Goal: Task Accomplishment & Management: Manage account settings

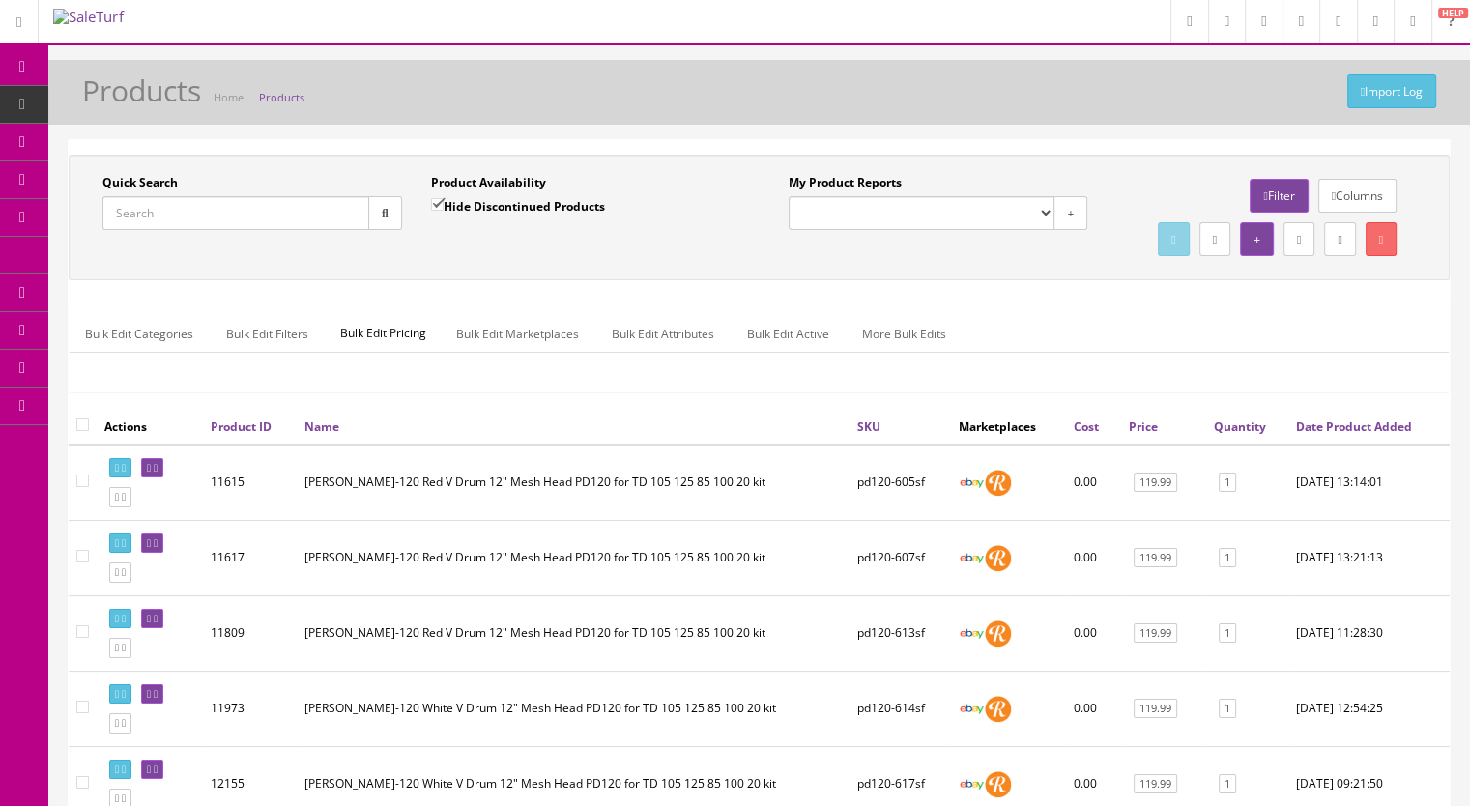
click at [160, 214] on input "Quick Search" at bounding box center [235, 213] width 267 height 34
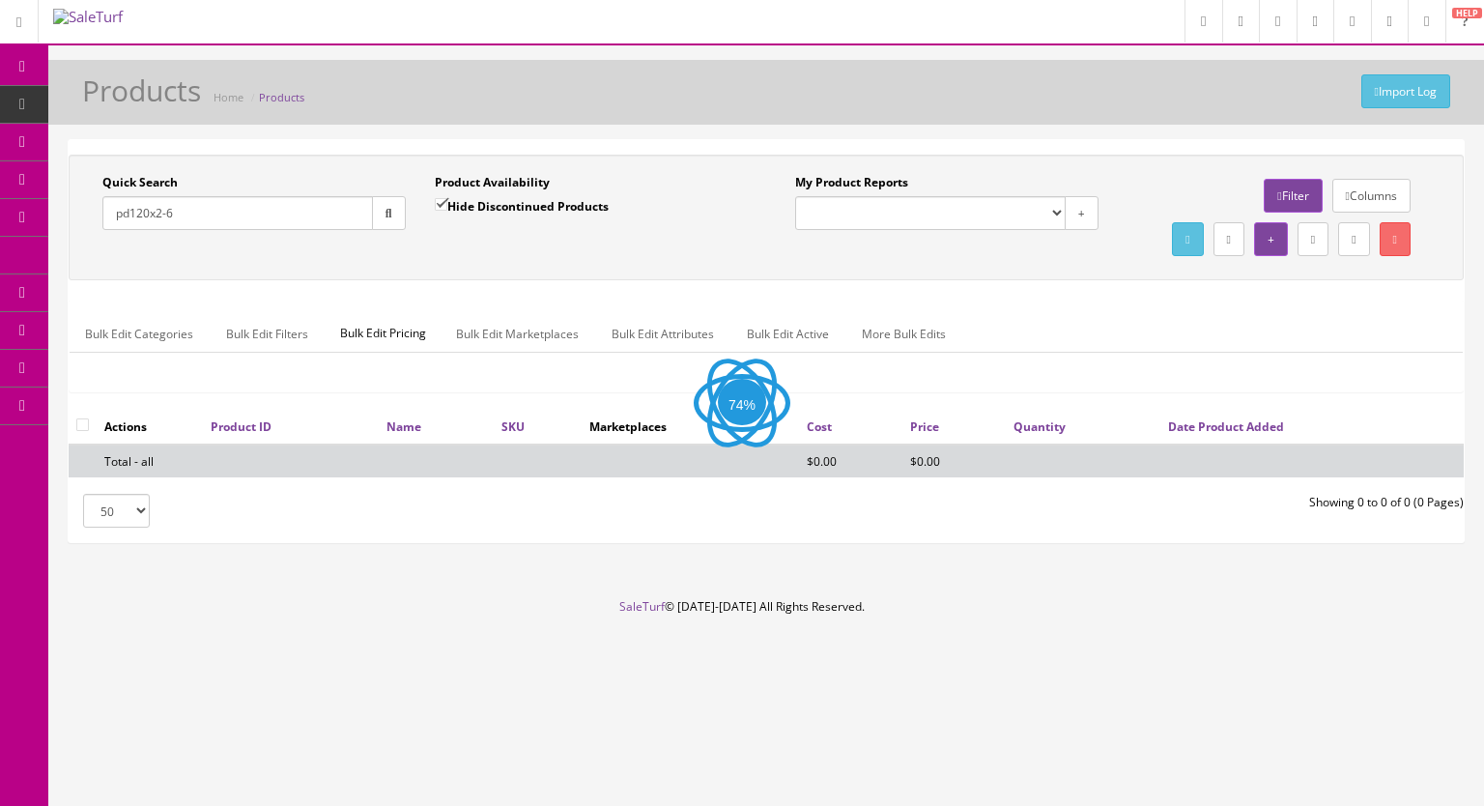
type input "pd120x2-6"
click at [441, 202] on input "Hide Discontinued Products" at bounding box center [441, 204] width 13 height 13
checkbox input "false"
click at [375, 216] on button "button" at bounding box center [389, 213] width 34 height 34
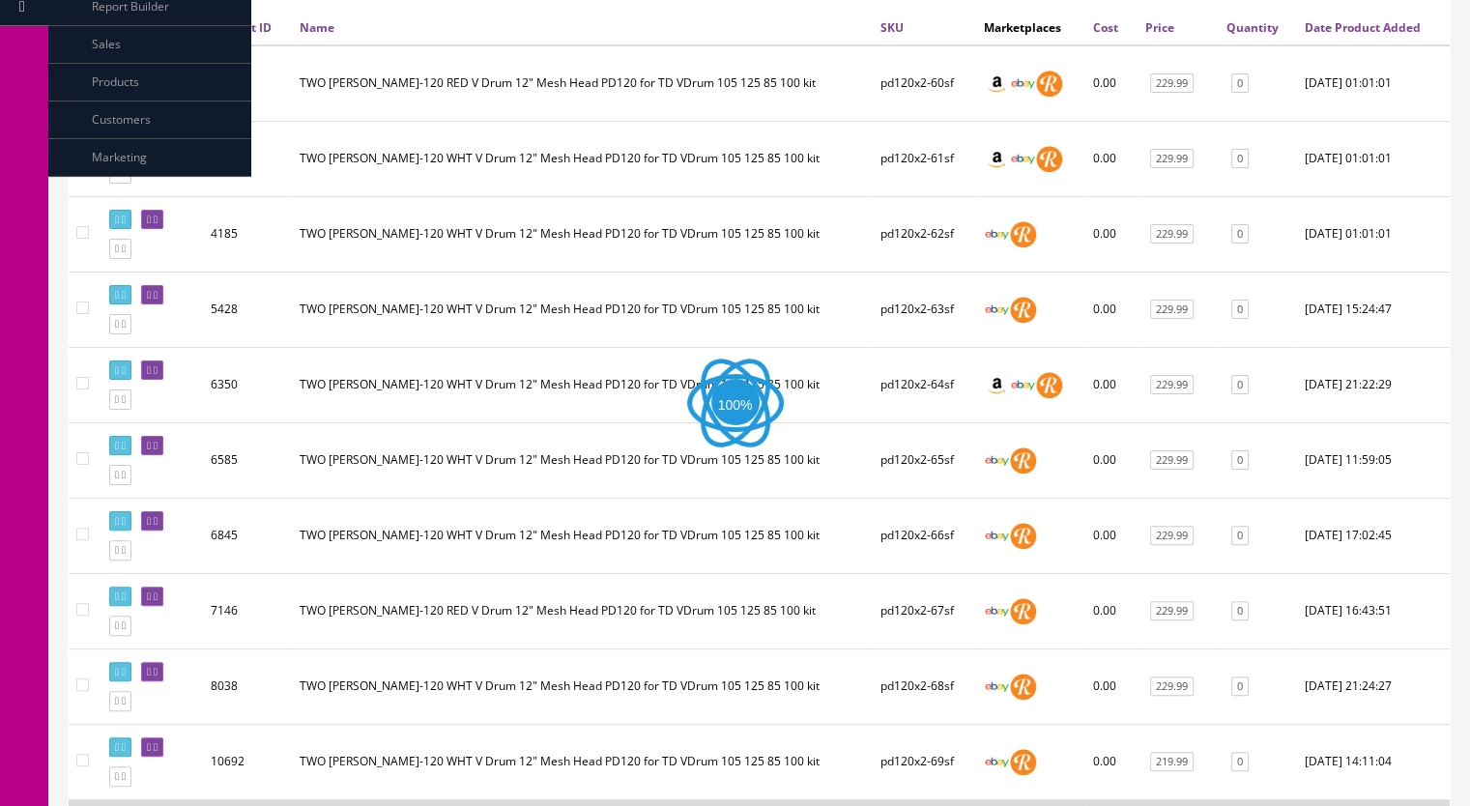
scroll to position [673, 0]
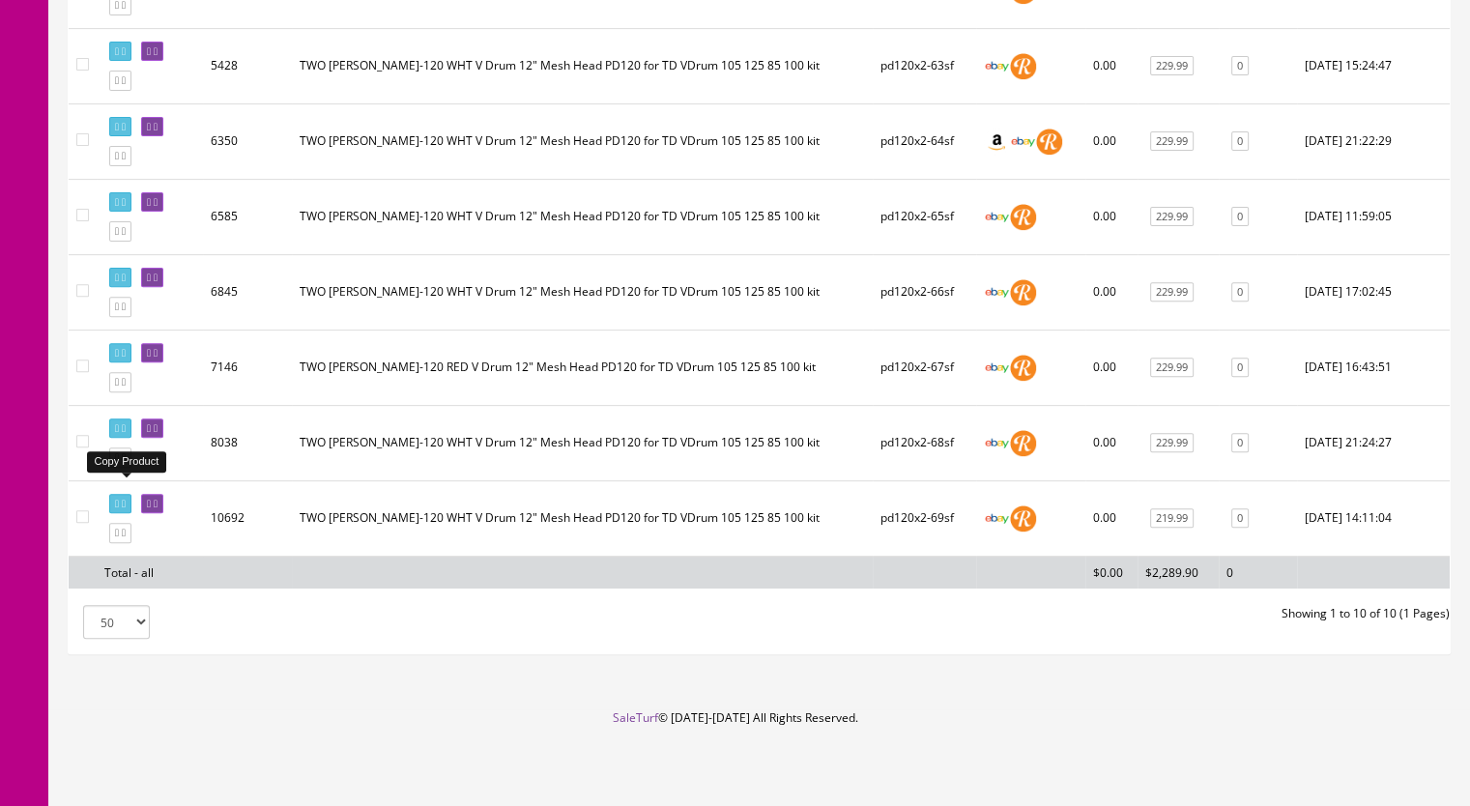
click at [126, 458] on icon at bounding box center [124, 457] width 4 height 11
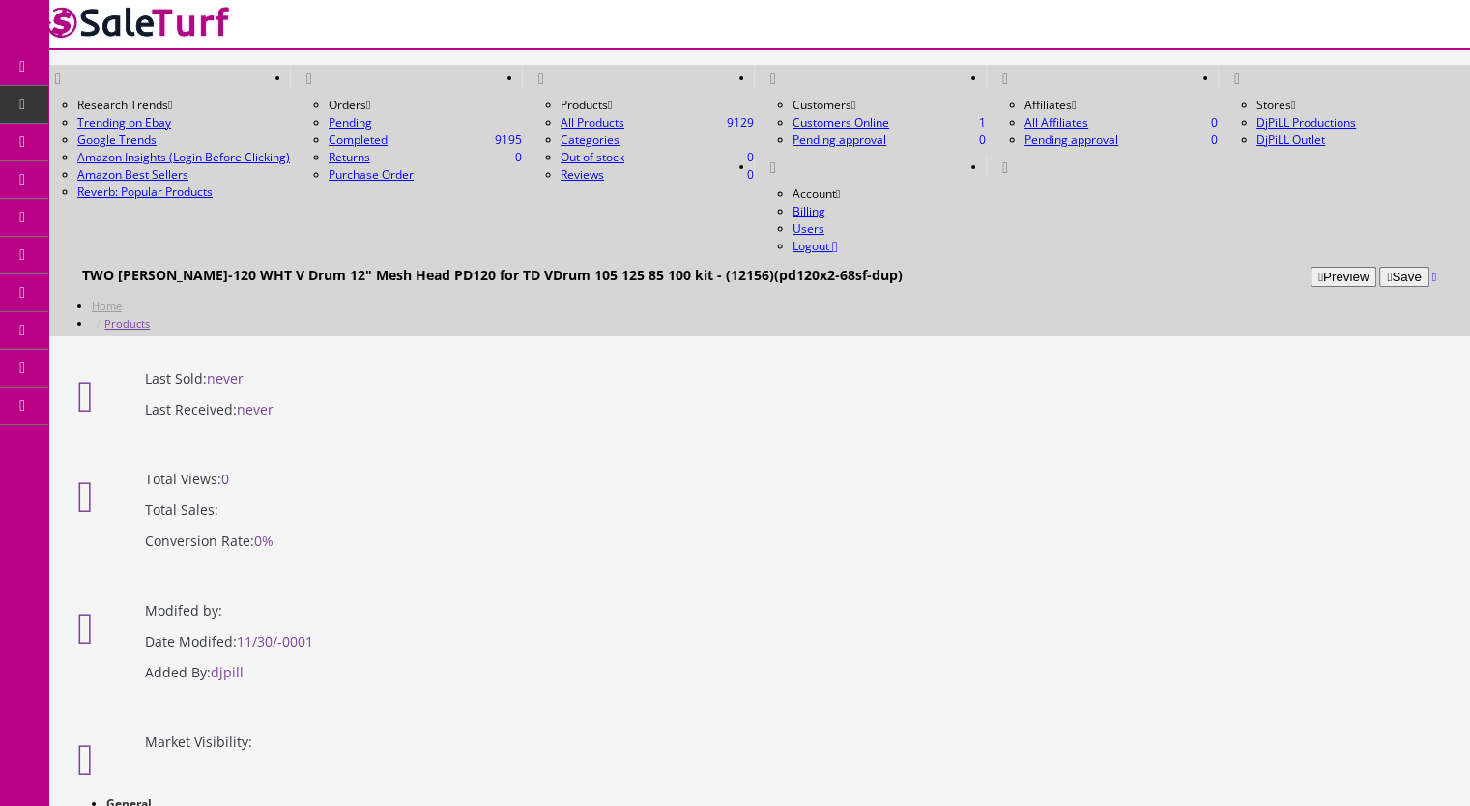
drag, startPoint x: 366, startPoint y: 419, endPoint x: 300, endPoint y: 419, distance: 66.7
drag, startPoint x: 939, startPoint y: 420, endPoint x: 310, endPoint y: 417, distance: 629.1
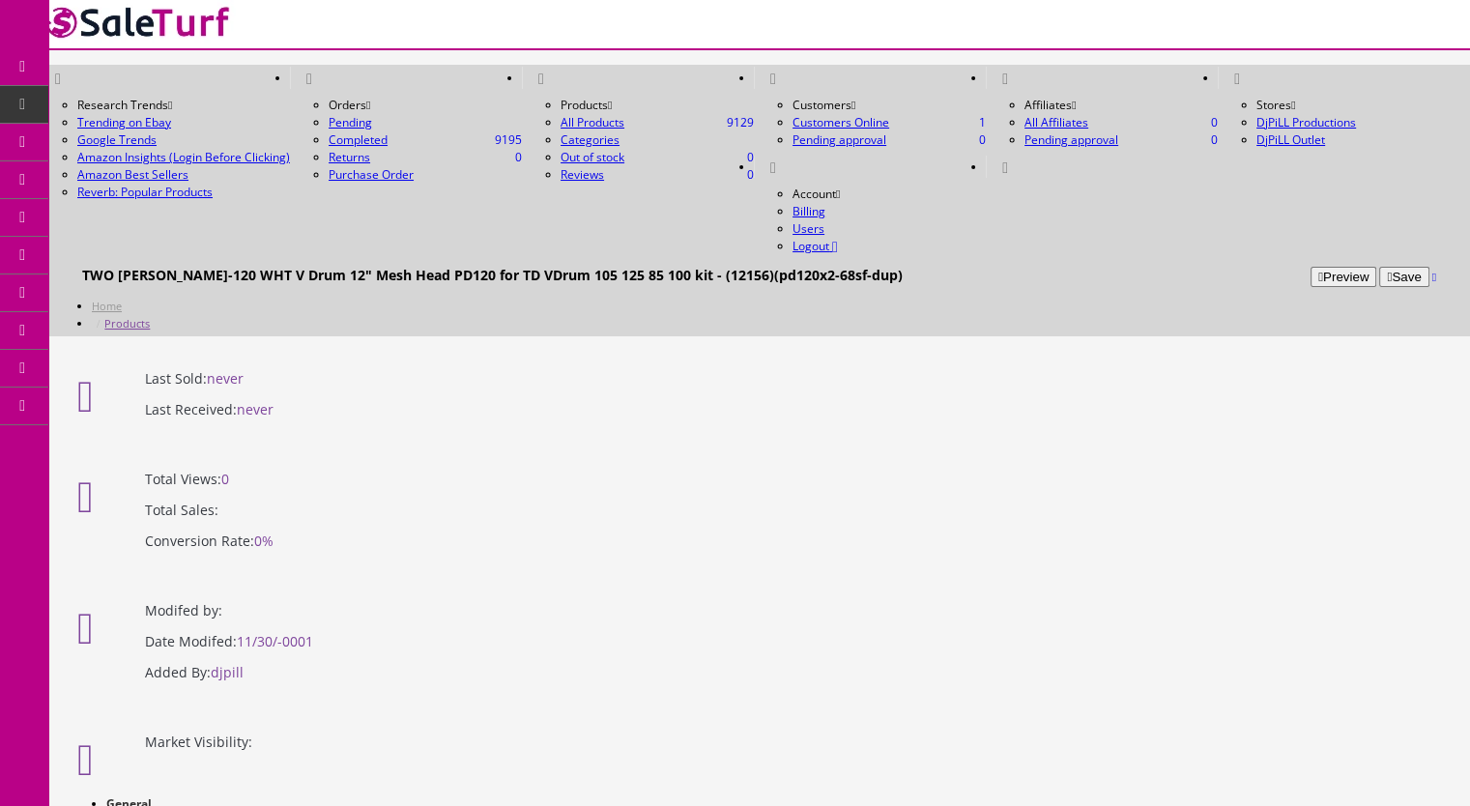
type input "Roland PD-120 WHT V Drum 12" Mesh Head PD120 TWO PACK for TD VDrum 105 125 85 1…"
click at [174, 805] on link "Marketplace" at bounding box center [140, 821] width 68 height 16
drag, startPoint x: 696, startPoint y: 433, endPoint x: 274, endPoint y: 434, distance: 421.4
paste input "Roland PD-120 WHT V Drum 12" Mesh Head PD120 TWO PACK for TD VDrum 105 125 85 1…"
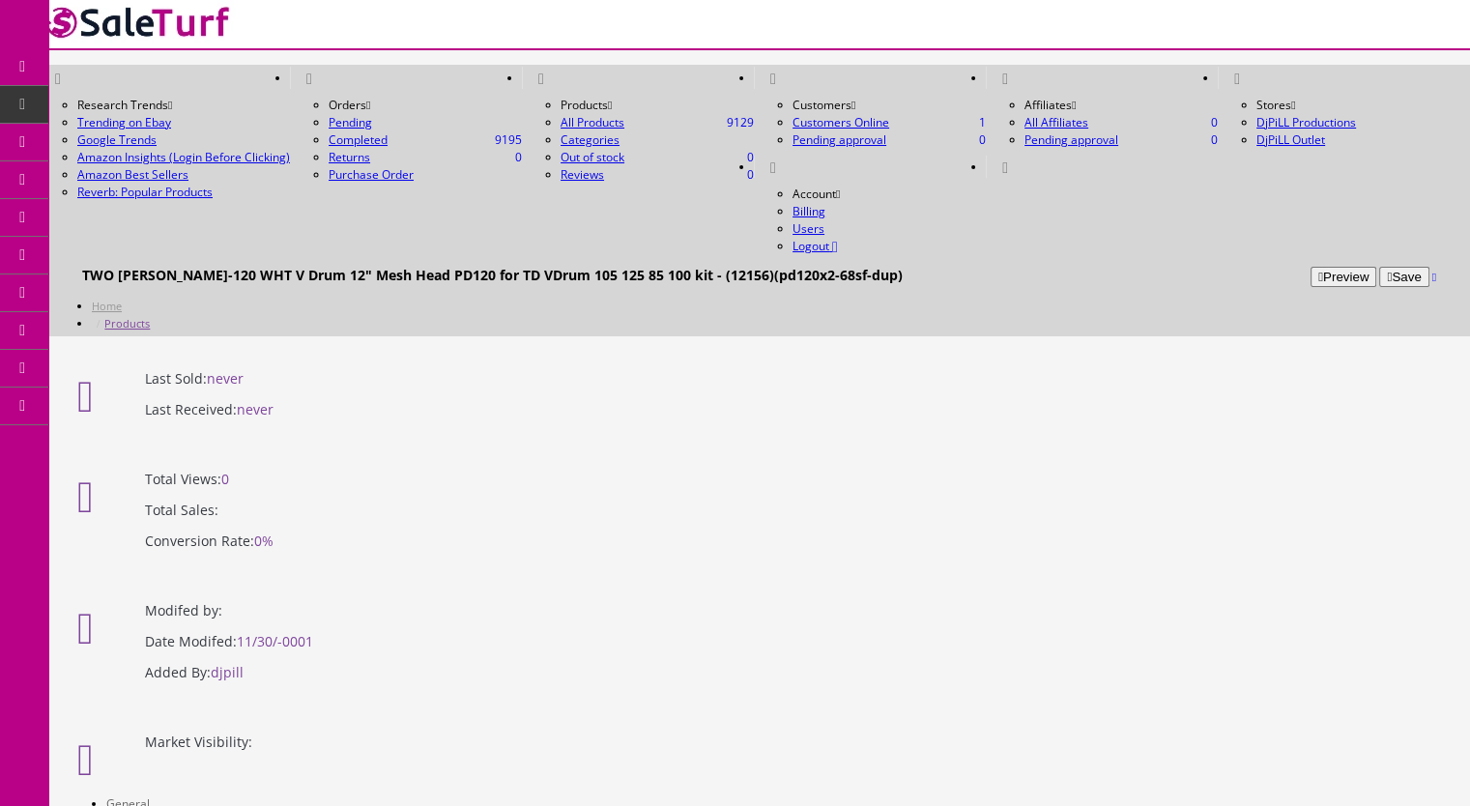
type input "Roland PD-120 WHT V Drum 12" Mesh Head PD120 TWO PACK for TD VDrum 105 125 85 1…"
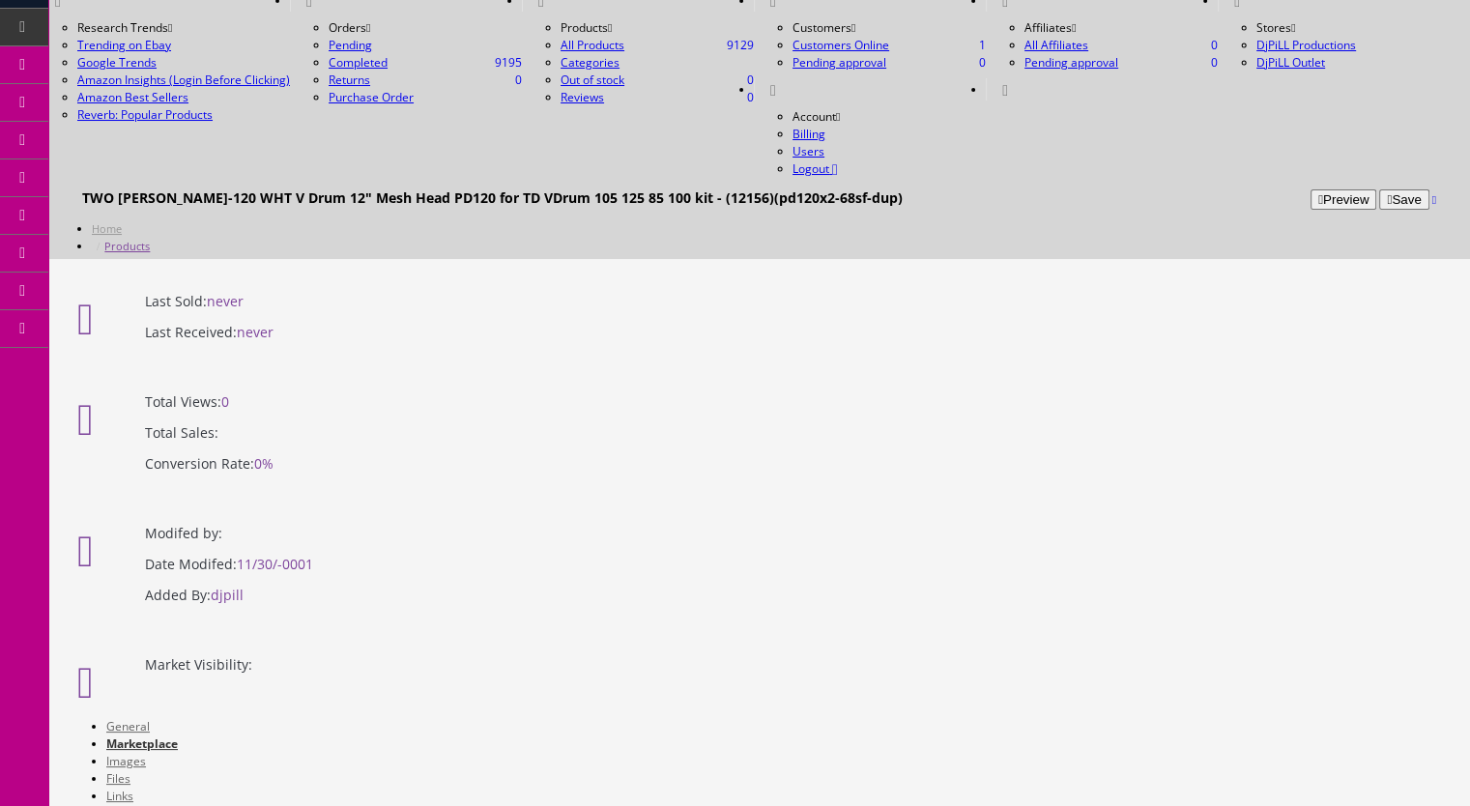
scroll to position [290, 0]
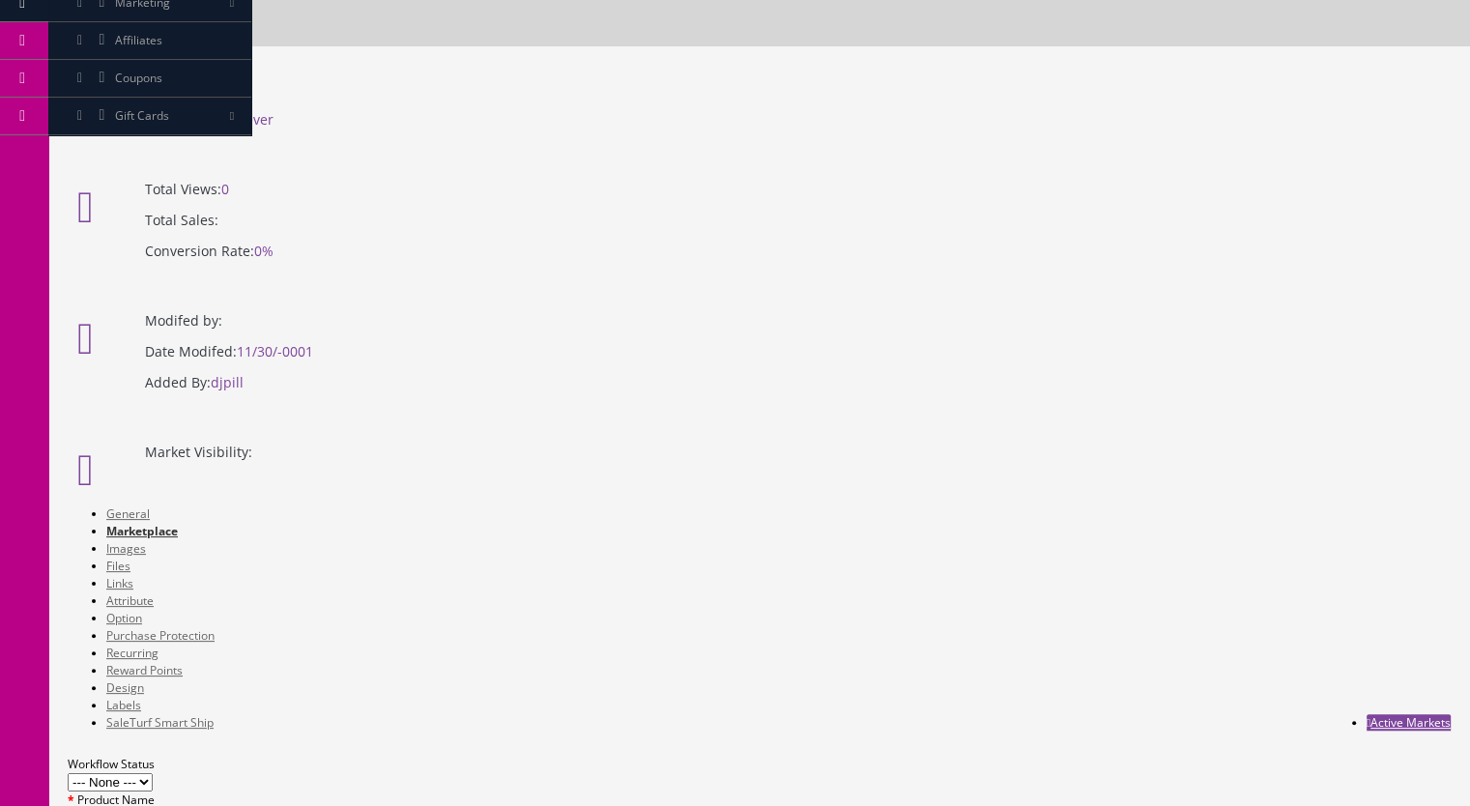
drag, startPoint x: 727, startPoint y: 475, endPoint x: 313, endPoint y: 485, distance: 413.7
paste input "Roland PD-120 WHT V Drum 12" Mesh Head PD120 TWO PACK for TD VDrum 105 125 85 1…"
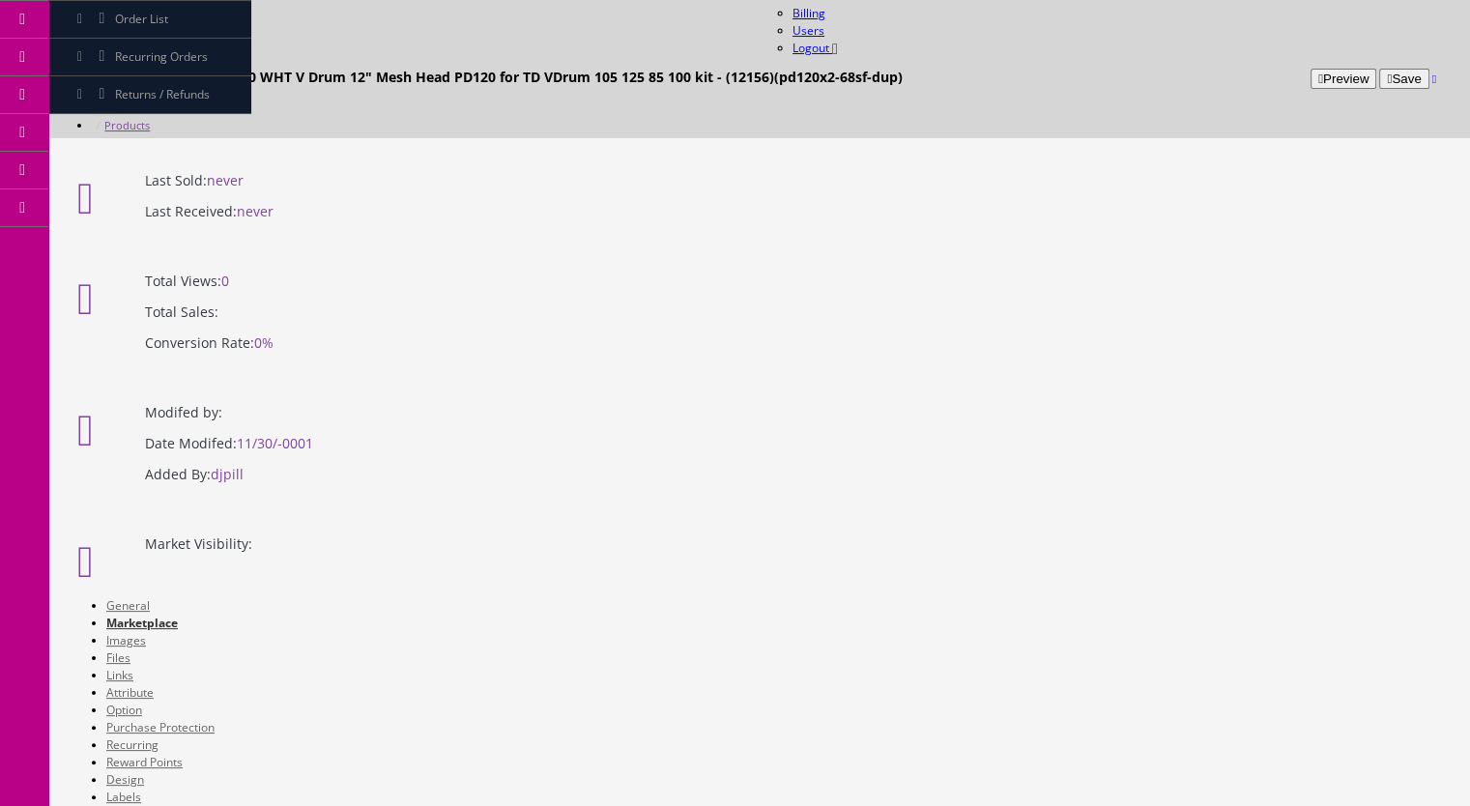
scroll to position [97, 0]
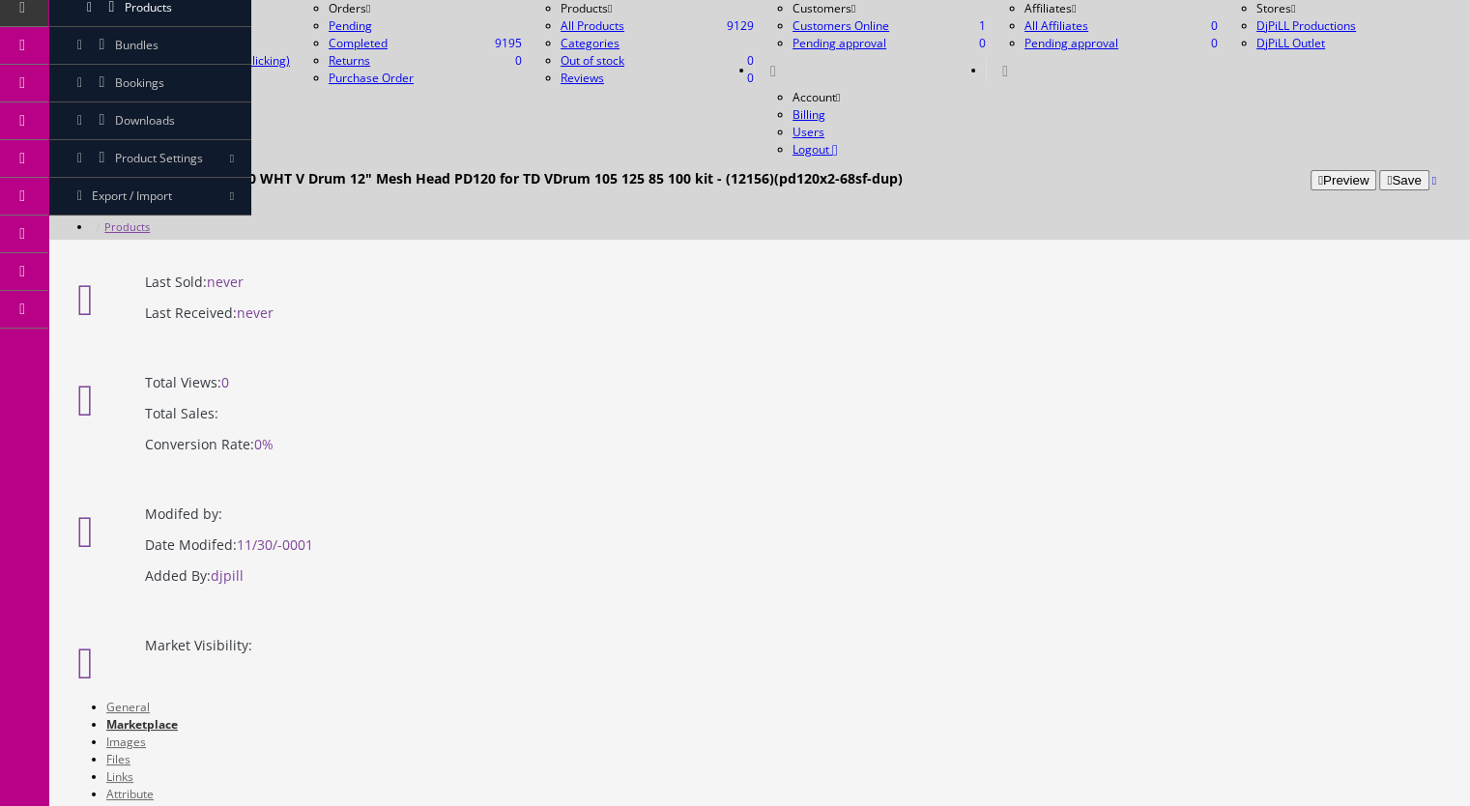
type input "Roland PD-120 WHT V Drum 12" Mesh Head PD120 TWO PACK for TD VDrum 105 125 85 1…"
click at [146, 734] on link "Images" at bounding box center [126, 742] width 40 height 16
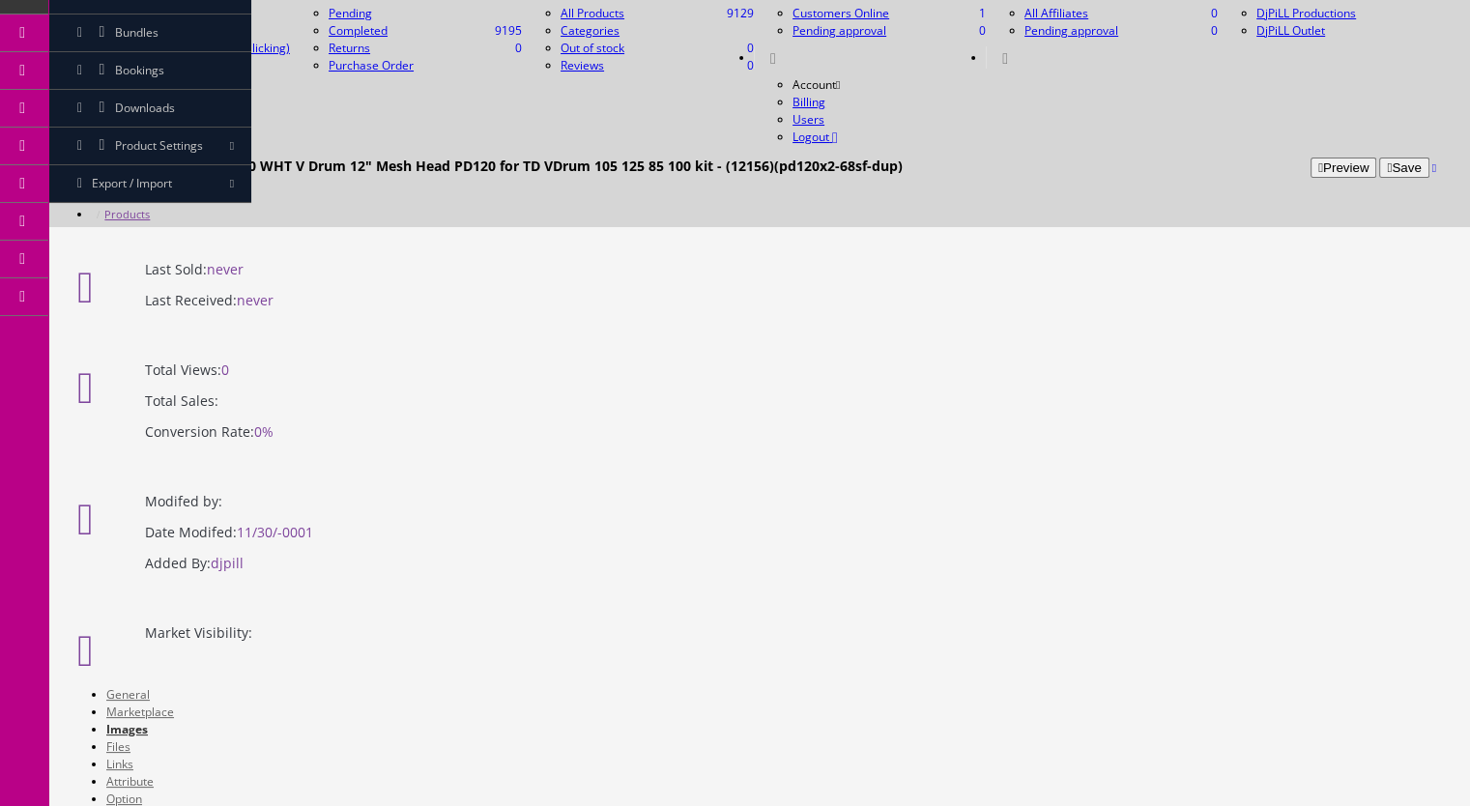
scroll to position [483, 0]
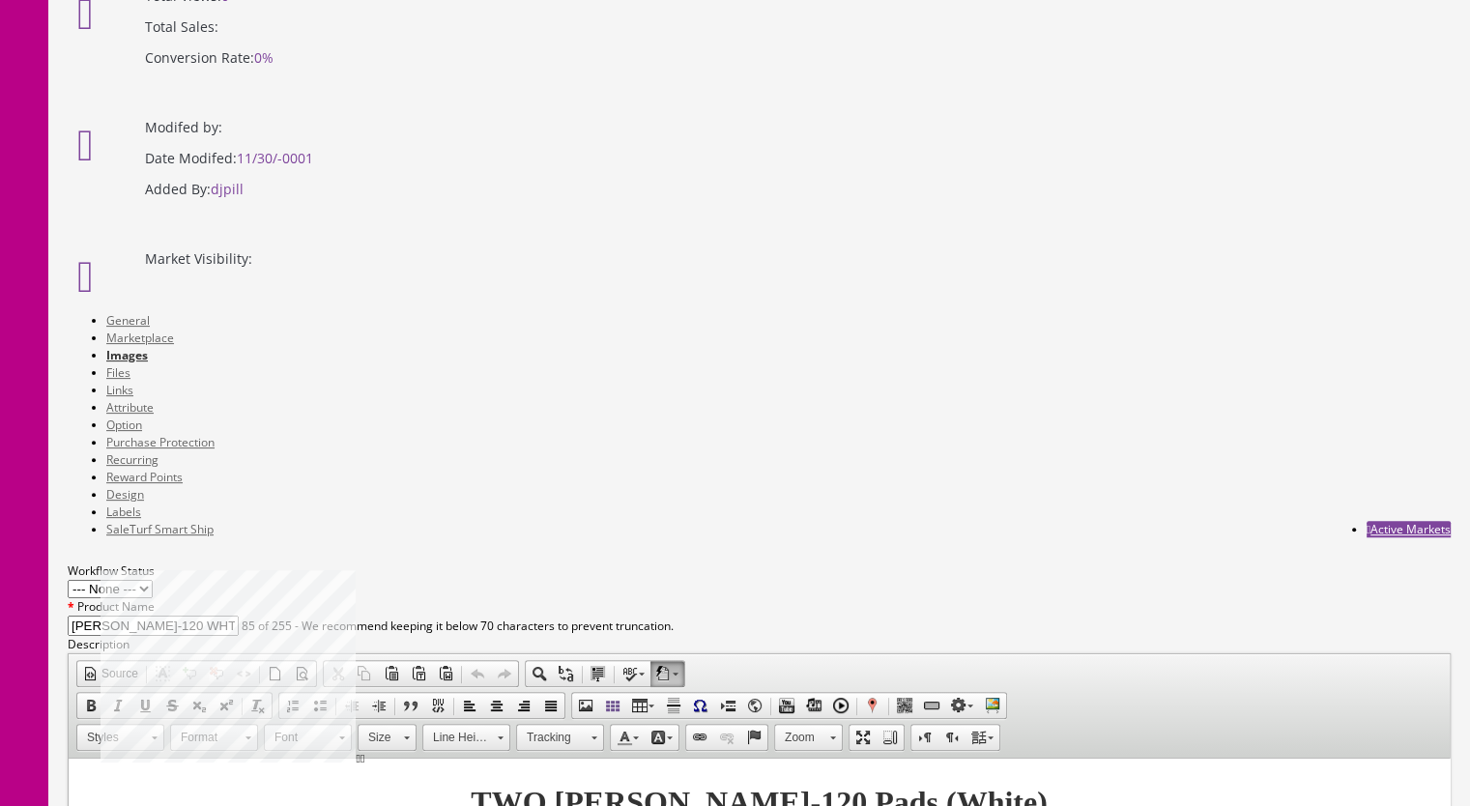
drag, startPoint x: 366, startPoint y: 387, endPoint x: 322, endPoint y: 175, distance: 216.3
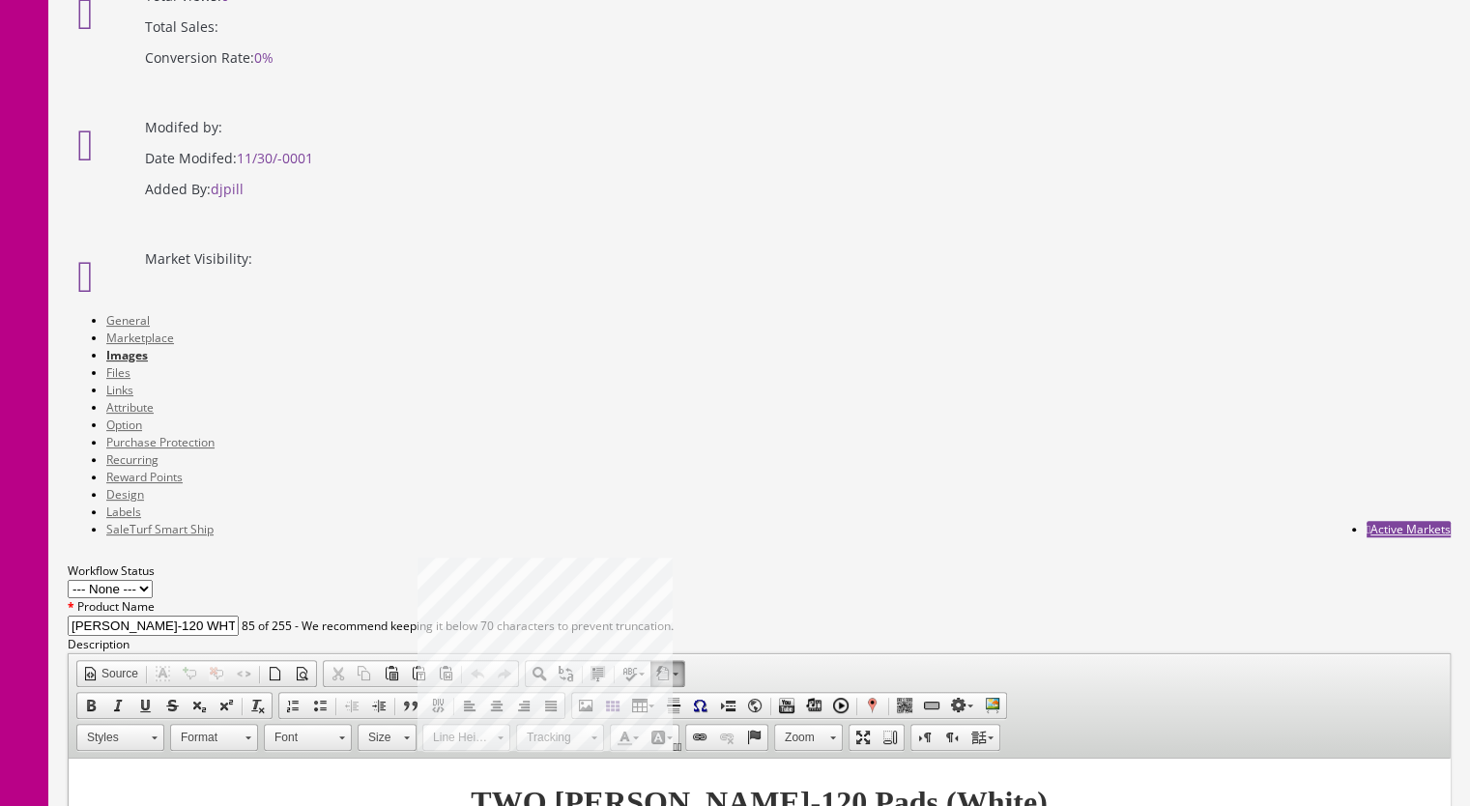
drag, startPoint x: 683, startPoint y: 407, endPoint x: 602, endPoint y: 134, distance: 284.4
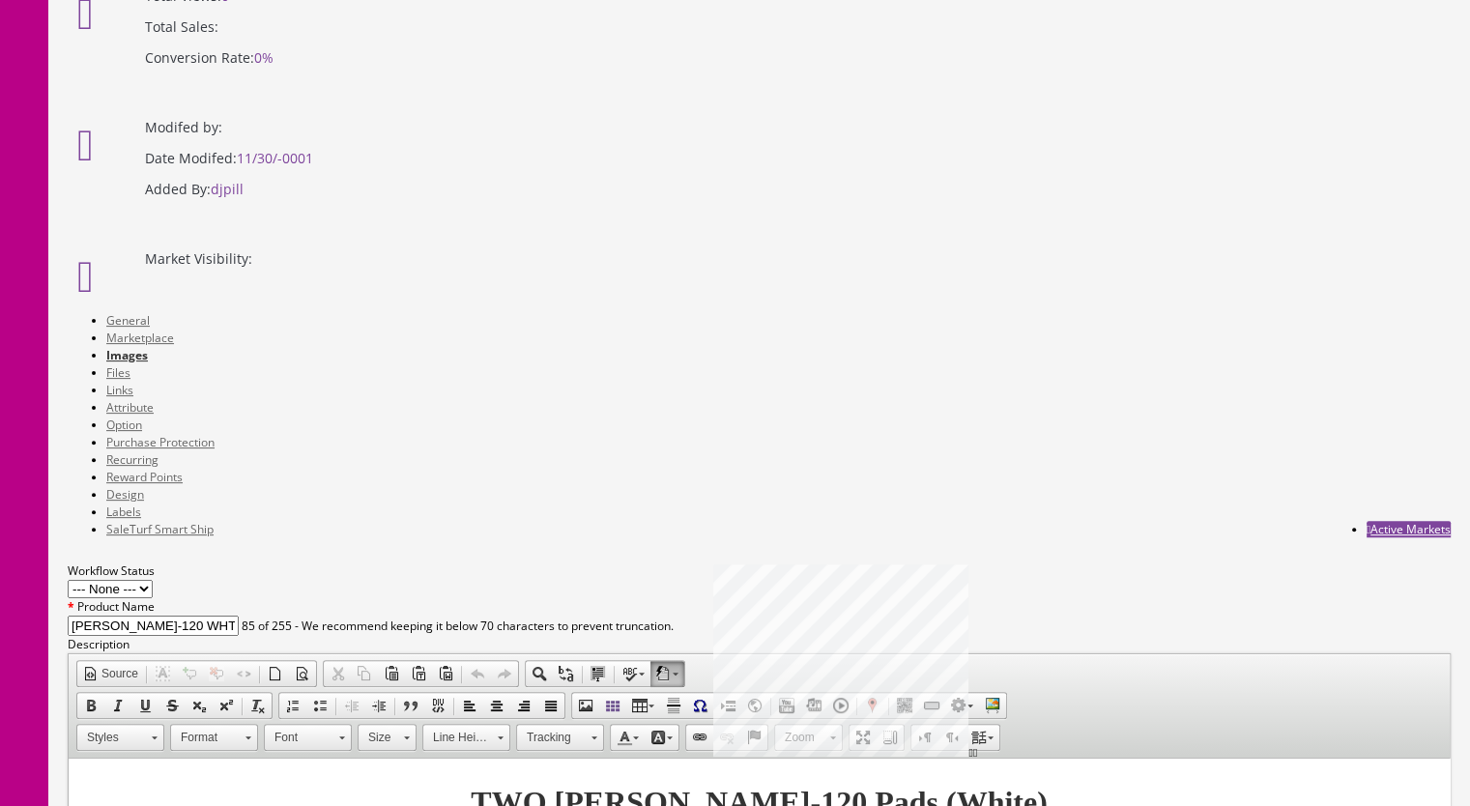
drag, startPoint x: 885, startPoint y: 421, endPoint x: 881, endPoint y: 215, distance: 206.8
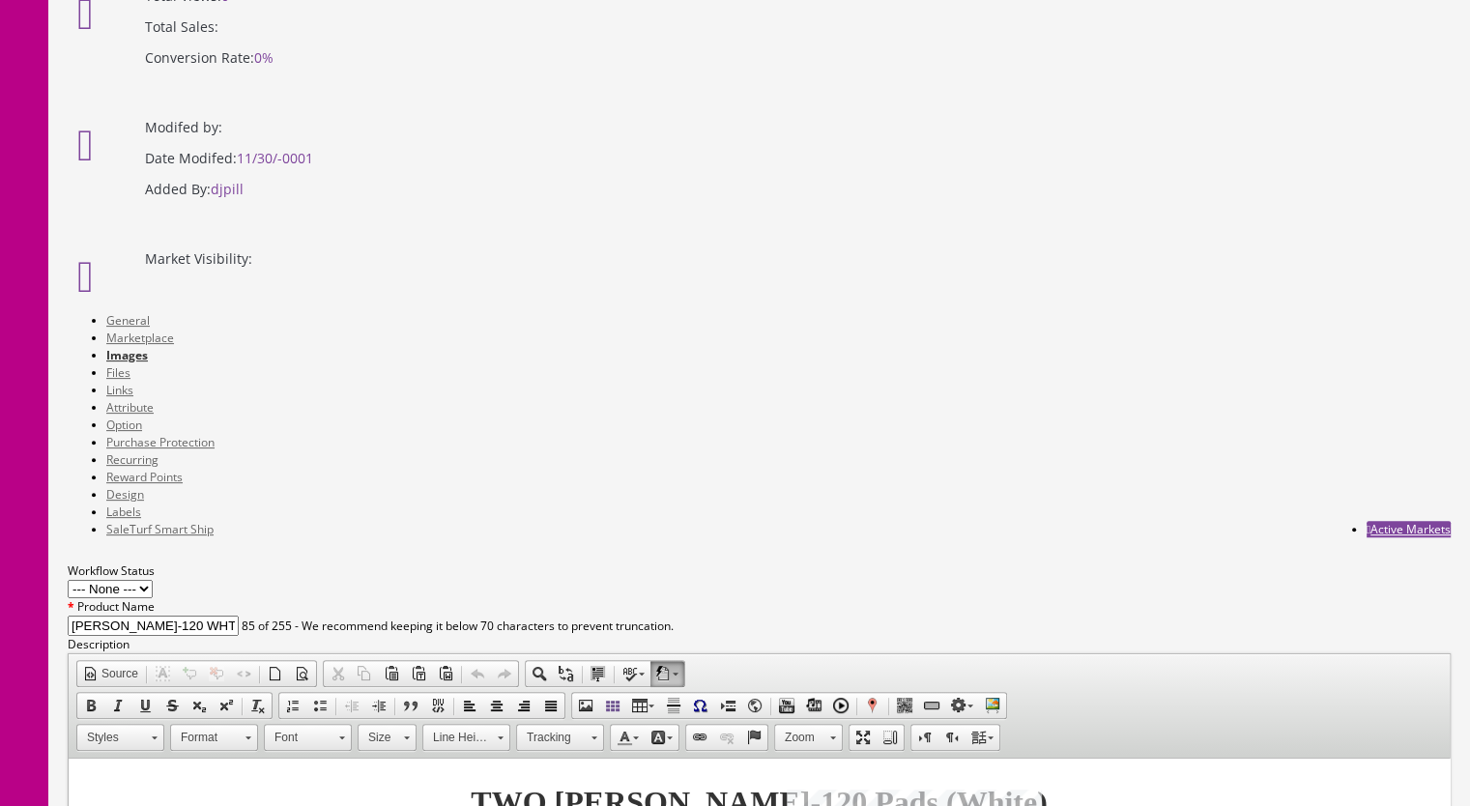
drag, startPoint x: 1184, startPoint y: 134, endPoint x: 926, endPoint y: 345, distance: 333.1
drag, startPoint x: 257, startPoint y: 380, endPoint x: 546, endPoint y: 387, distance: 289.0
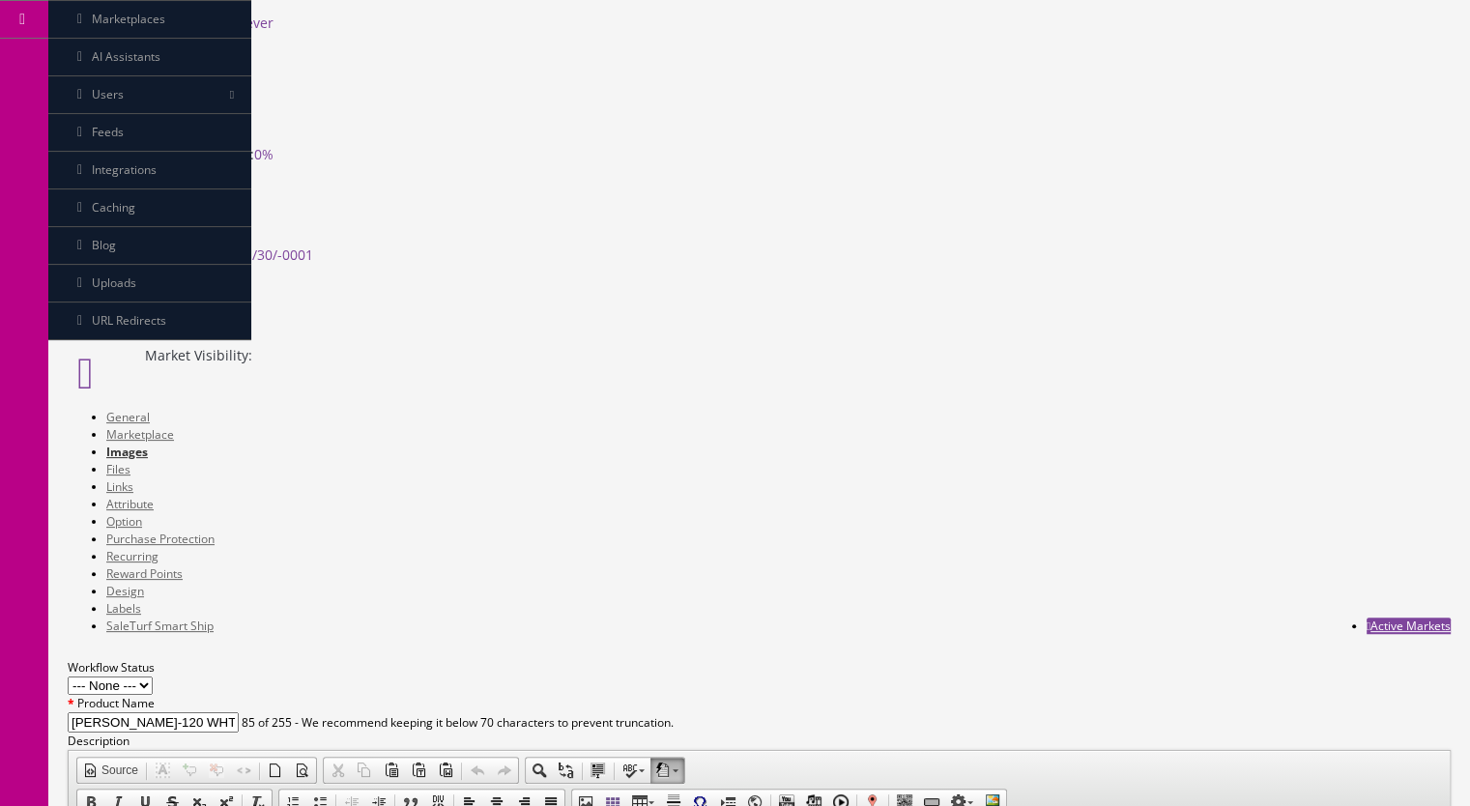
scroll to position [193, 0]
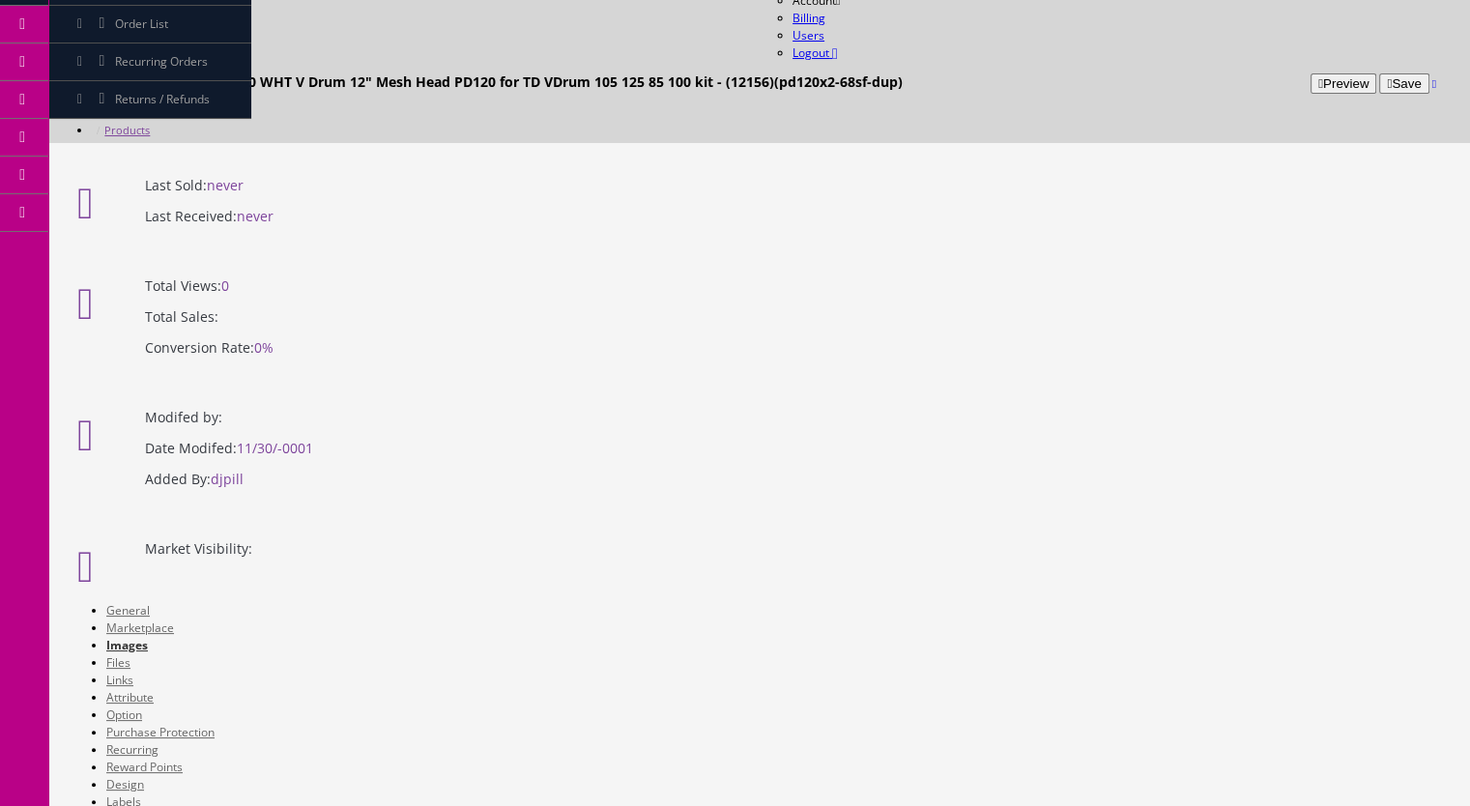
click at [174, 619] on link "Marketplace" at bounding box center [140, 627] width 68 height 16
click at [133, 602] on link "General" at bounding box center [127, 610] width 43 height 16
drag, startPoint x: 1057, startPoint y: 1225, endPoint x: 147, endPoint y: 1219, distance: 910.4
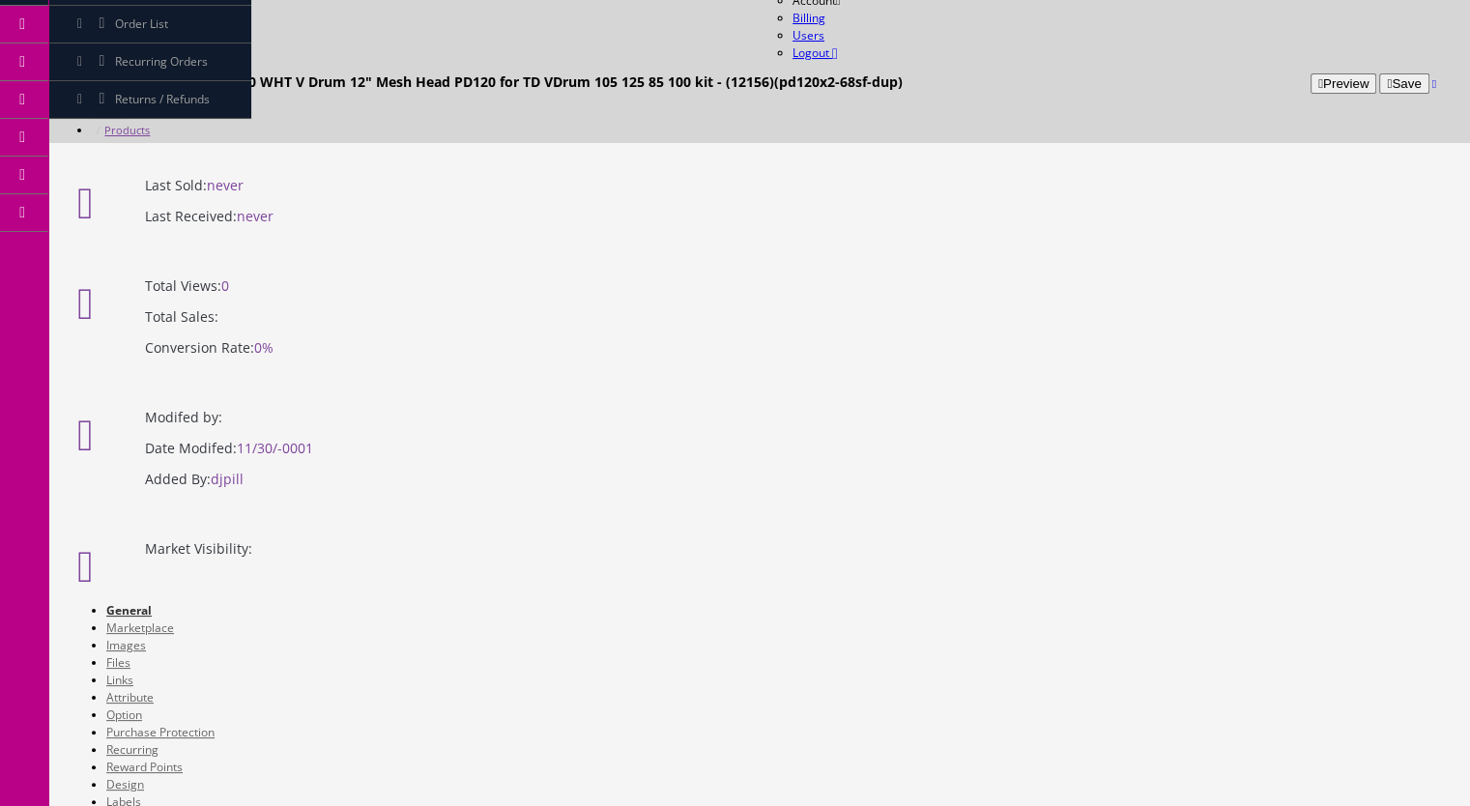
drag, startPoint x: 657, startPoint y: 349, endPoint x: 45, endPoint y: 91, distance: 663.9
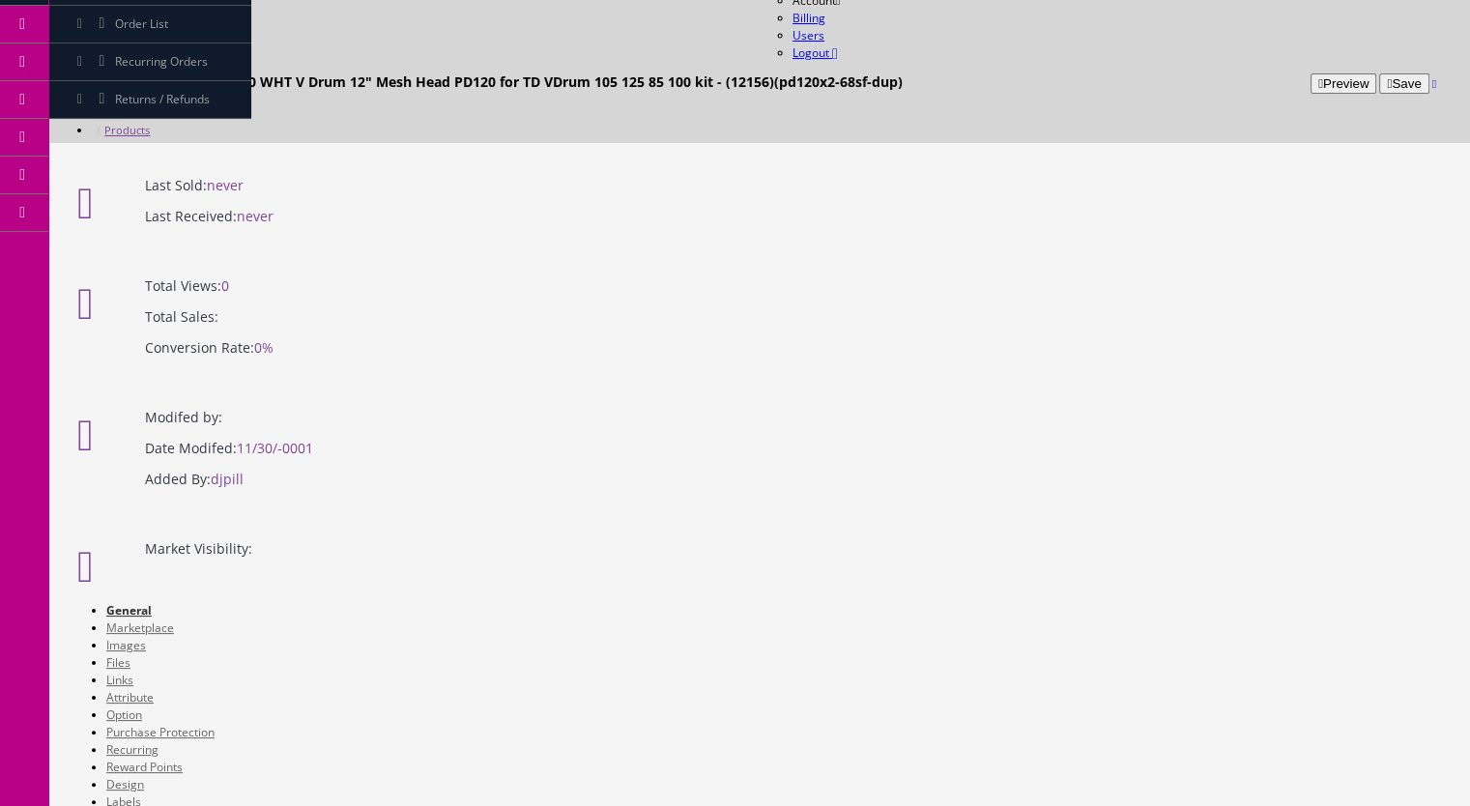
click at [665, 502] on link "20" at bounding box center [670, 501] width 110 height 30
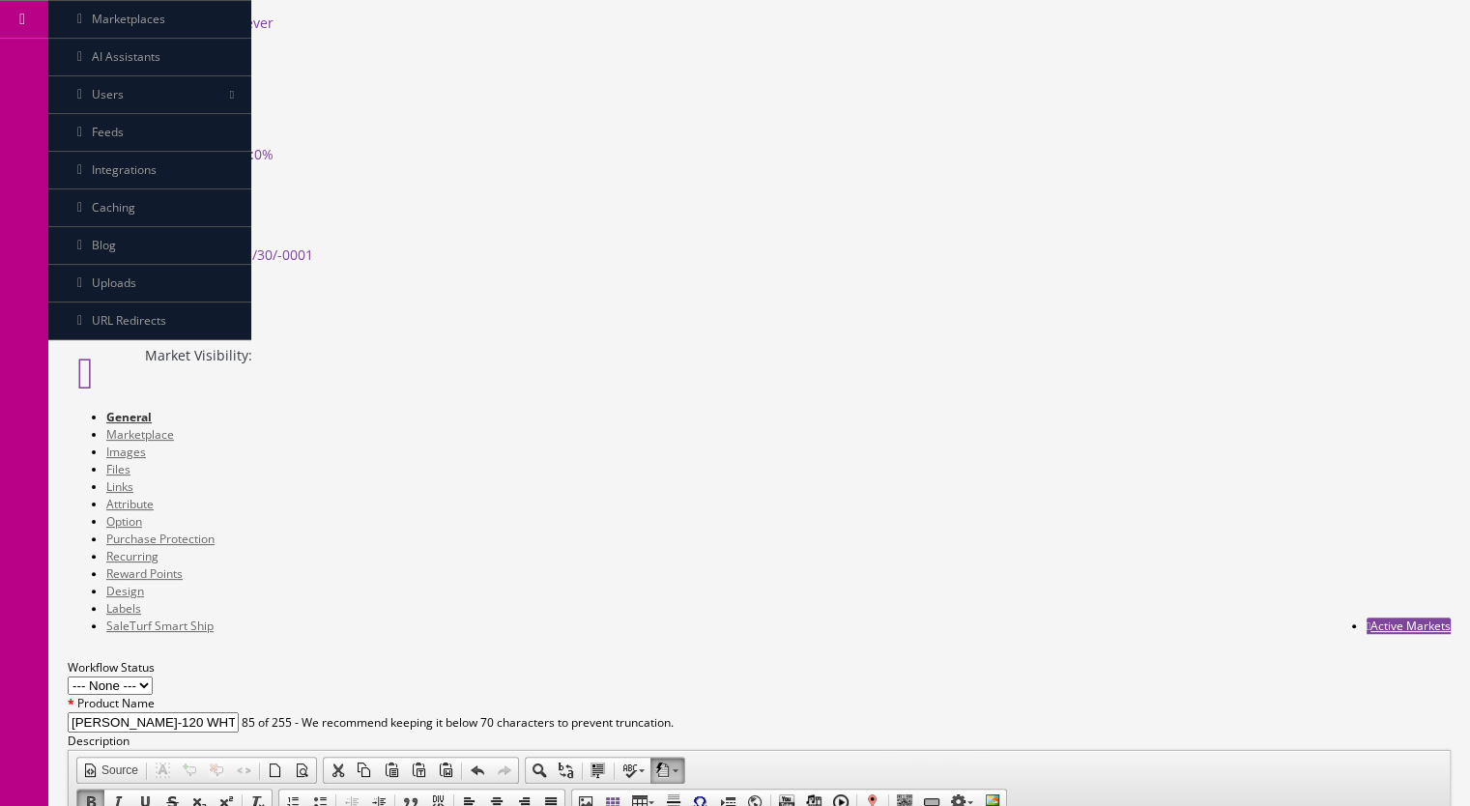
scroll to position [290, 0]
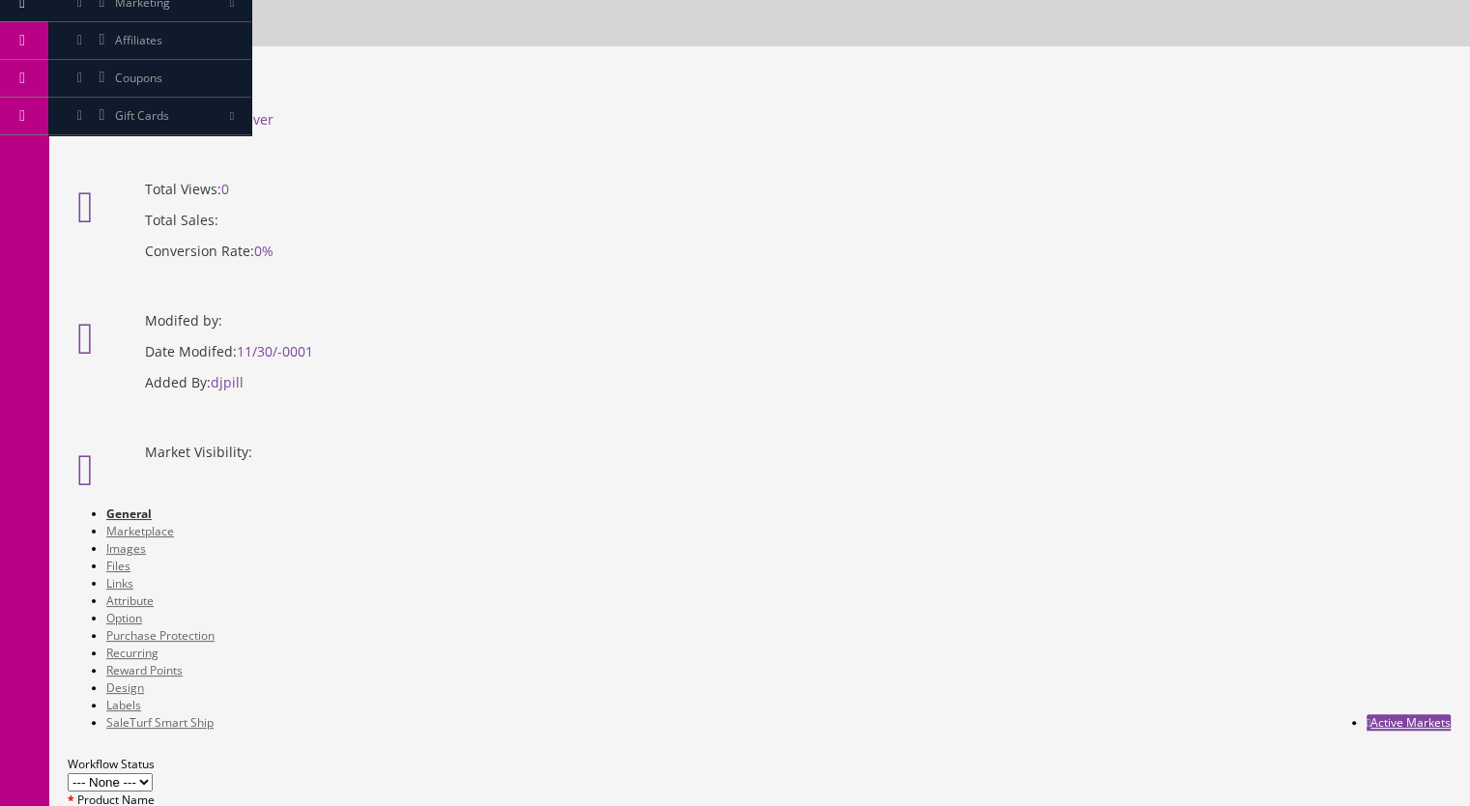
drag, startPoint x: 461, startPoint y: 1130, endPoint x: 501, endPoint y: 1129, distance: 39.6
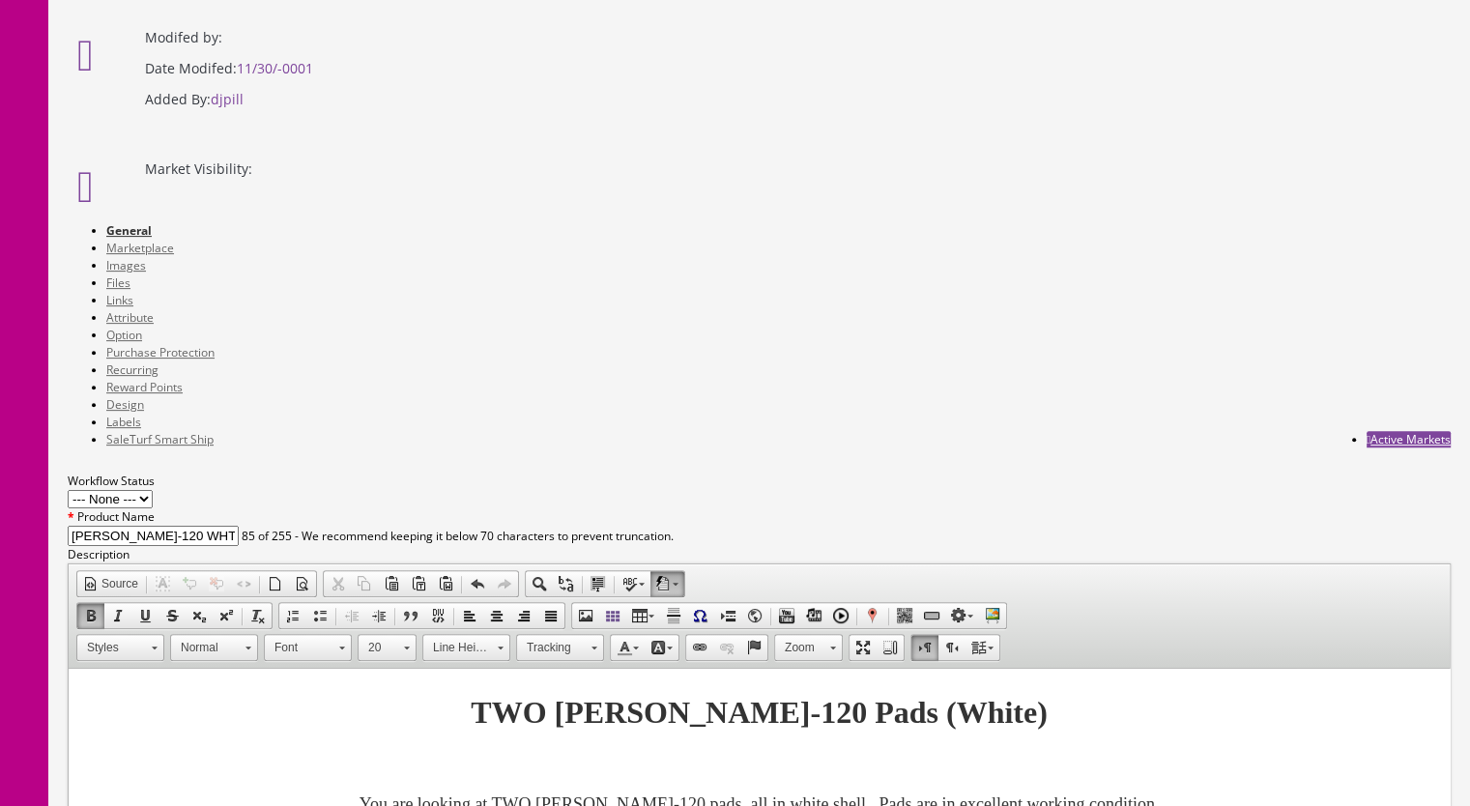
scroll to position [676, 0]
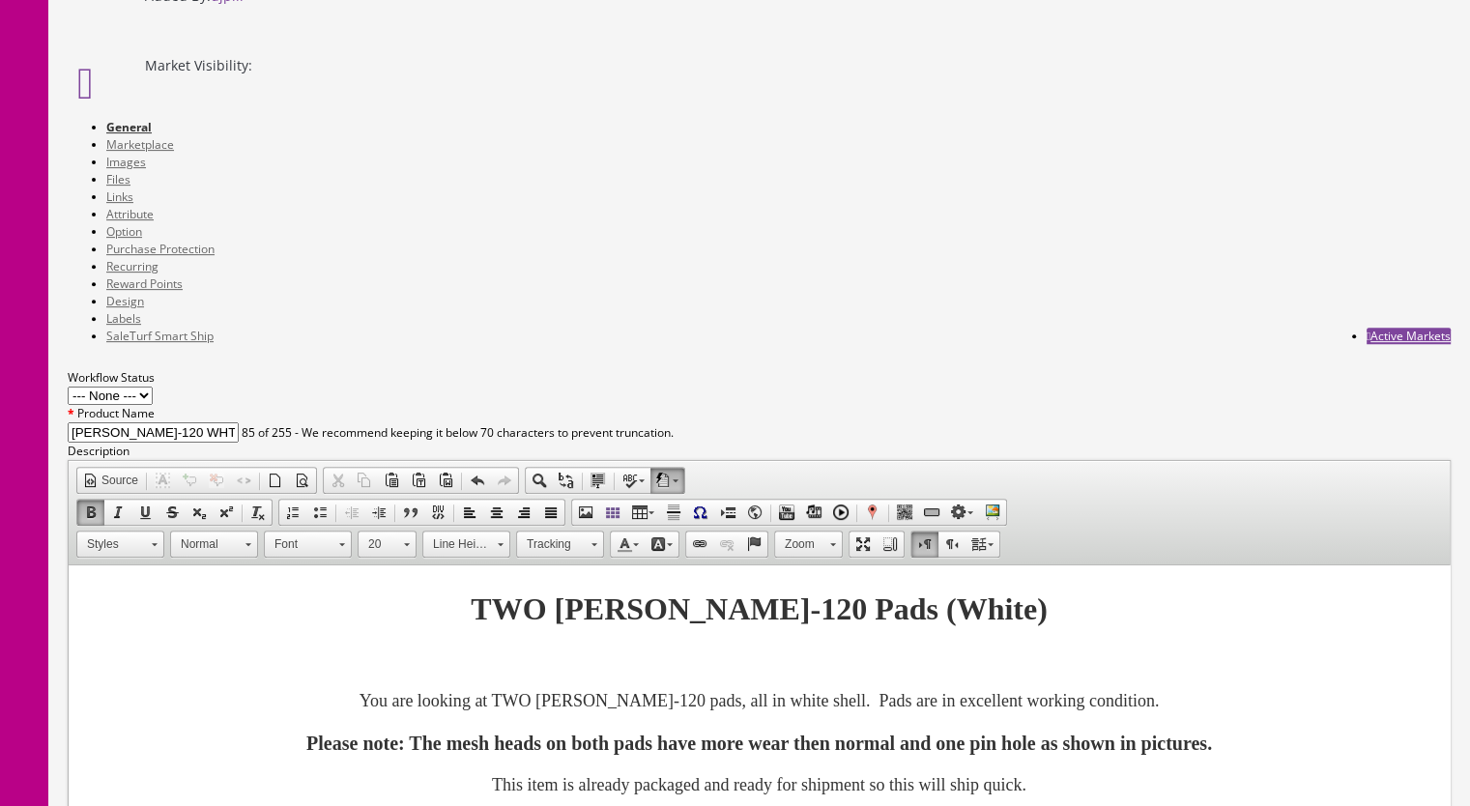
drag, startPoint x: 553, startPoint y: 406, endPoint x: 495, endPoint y: 417, distance: 59.0
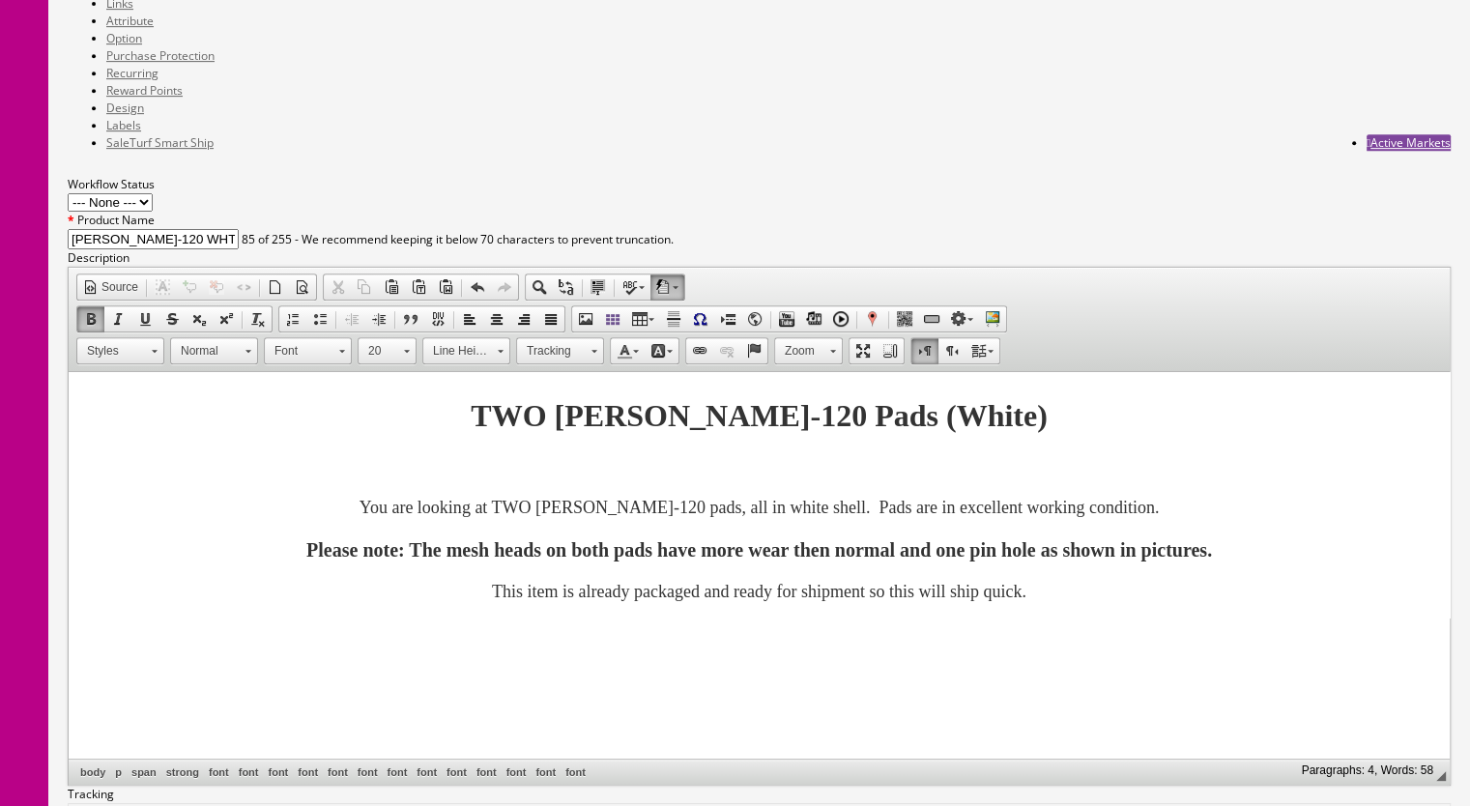
scroll to position [1256, 0]
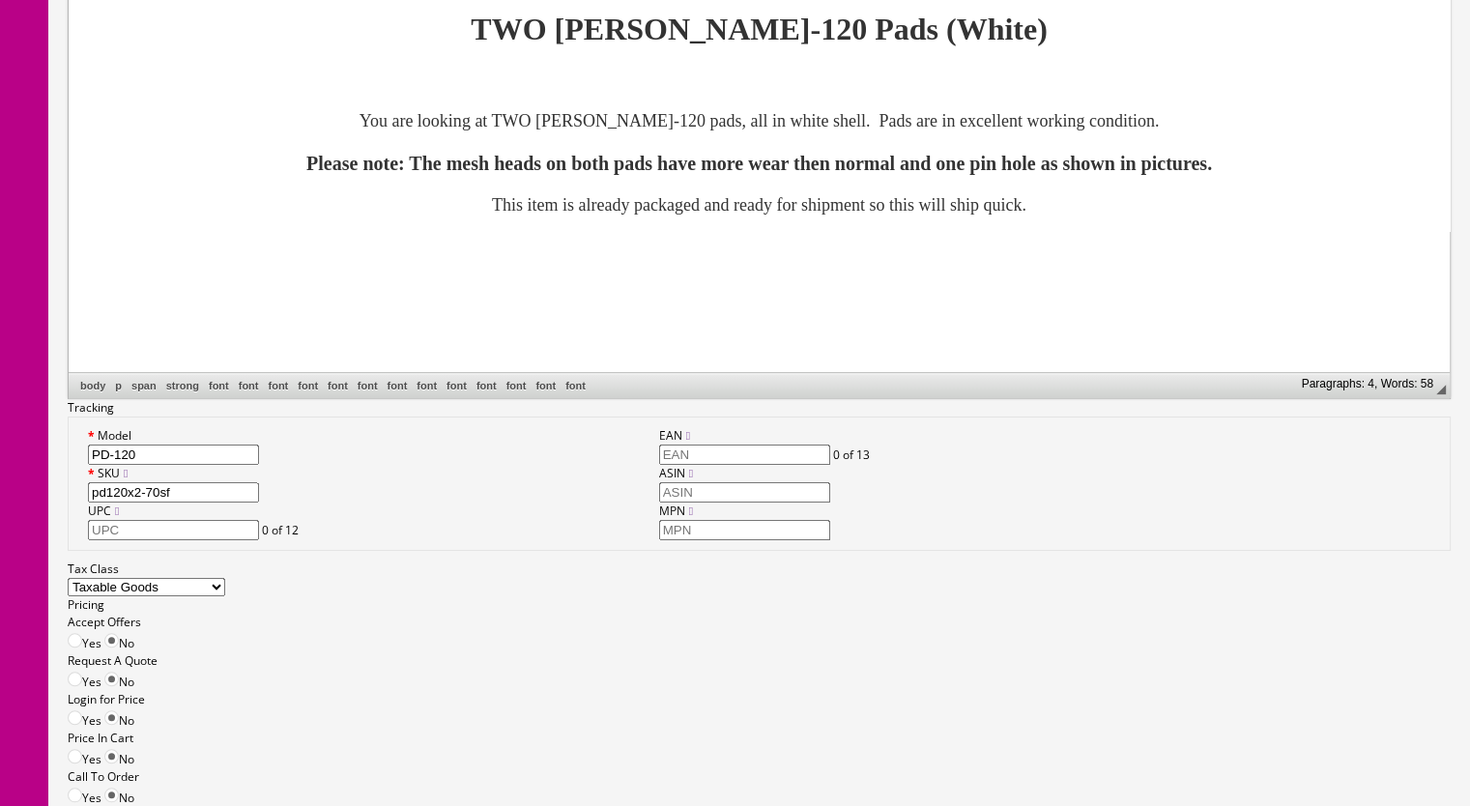
type input "pd120x2-70sf"
type input "220.99"
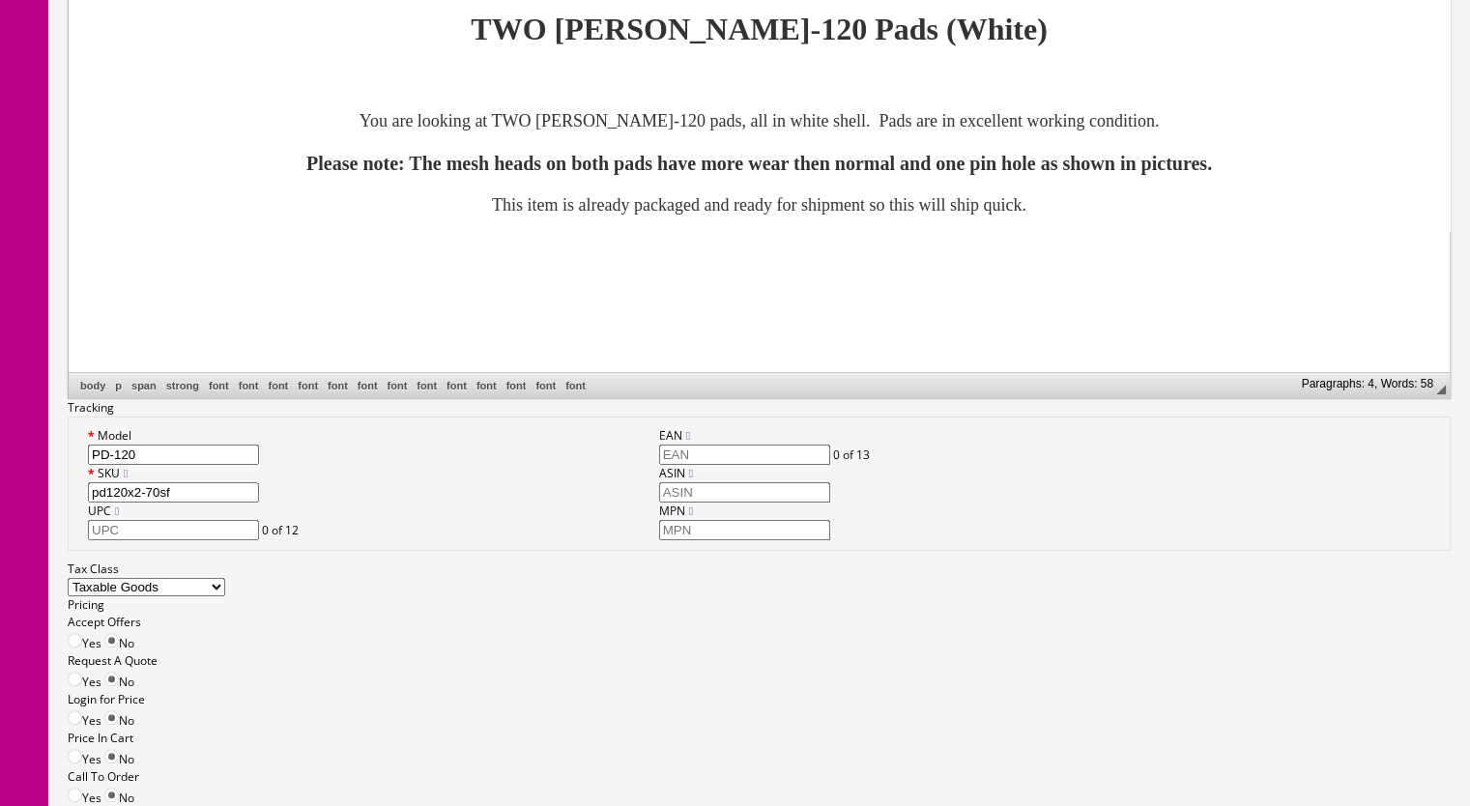
type input "220.99"
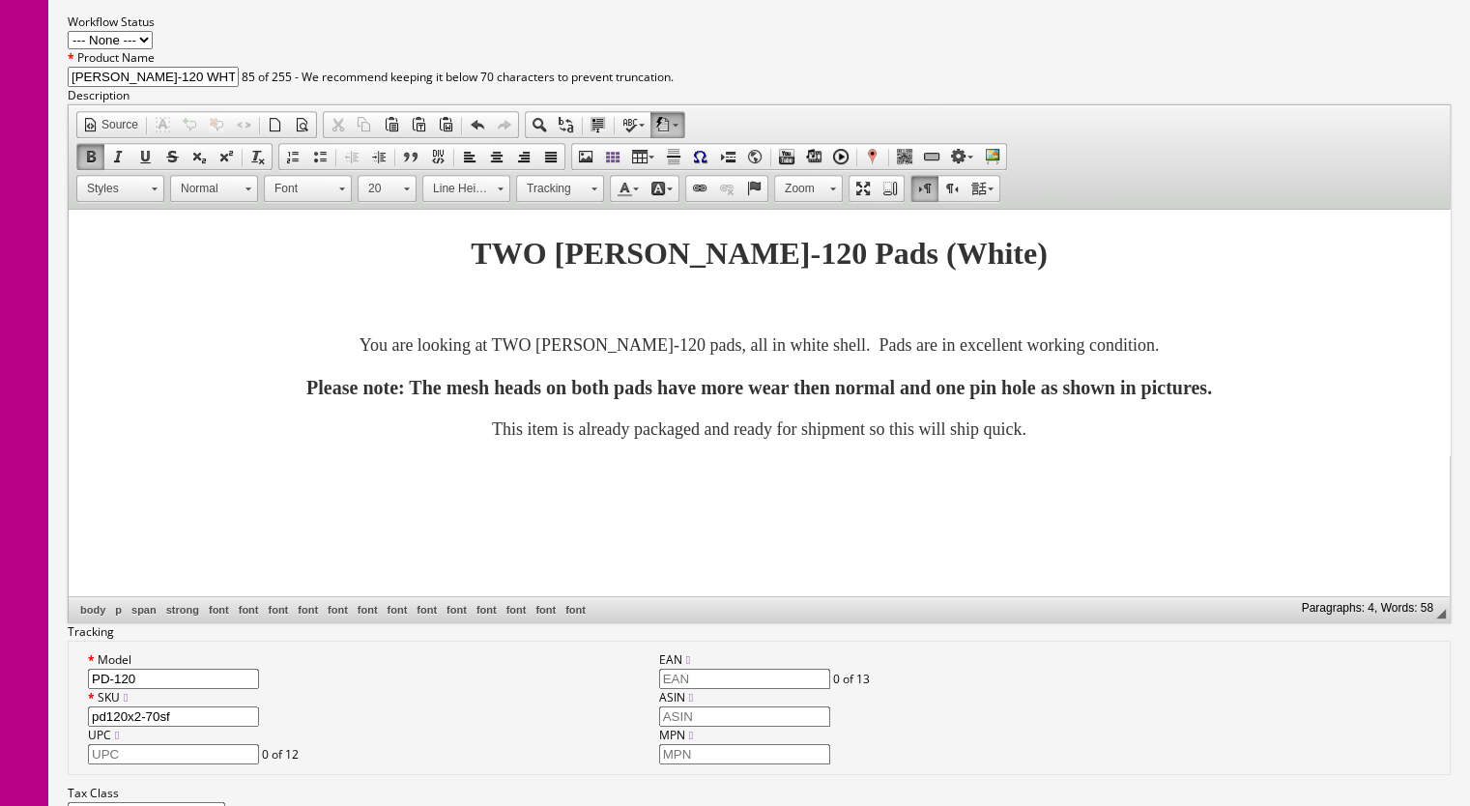
scroll to position [1063, 0]
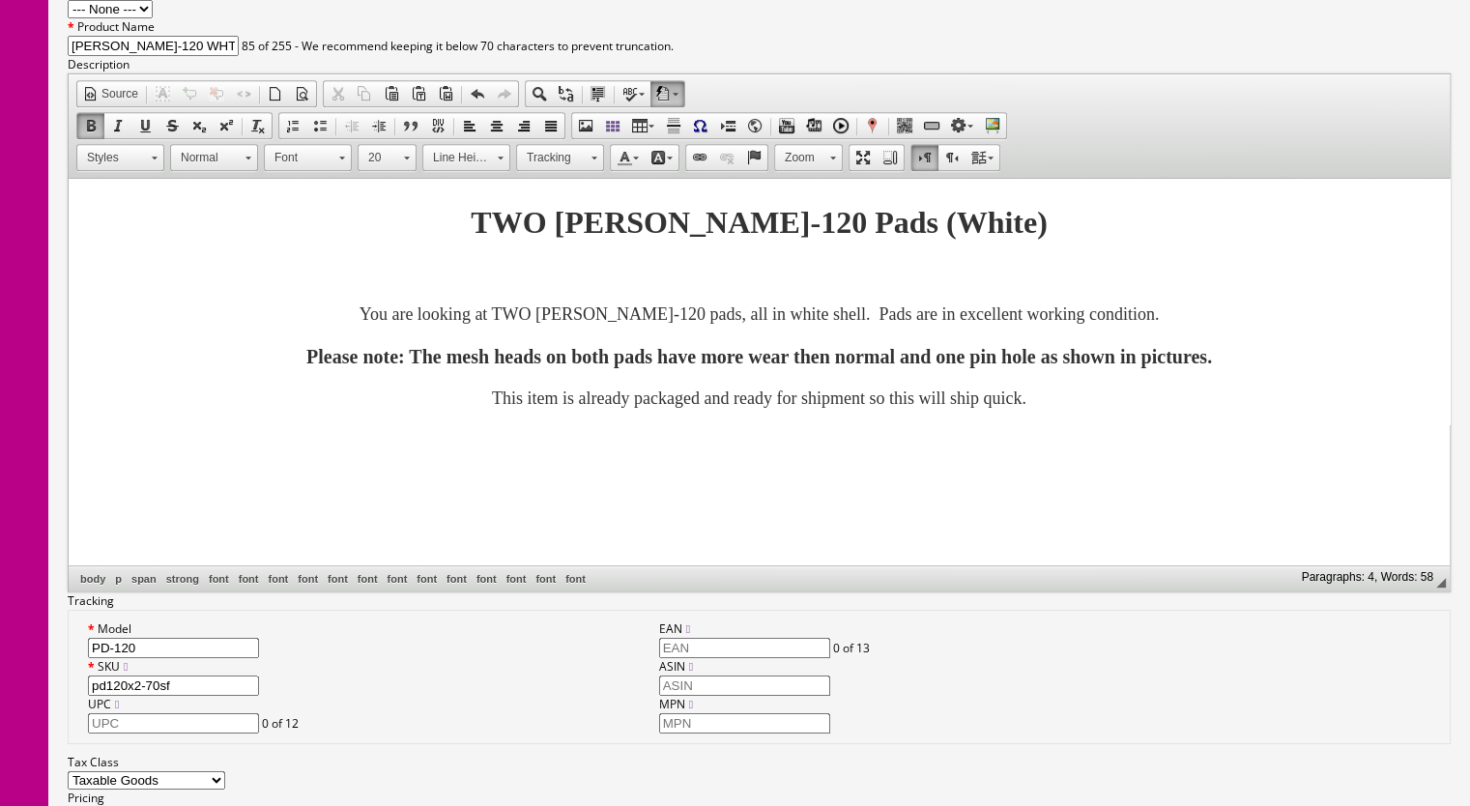
type input "220.99"
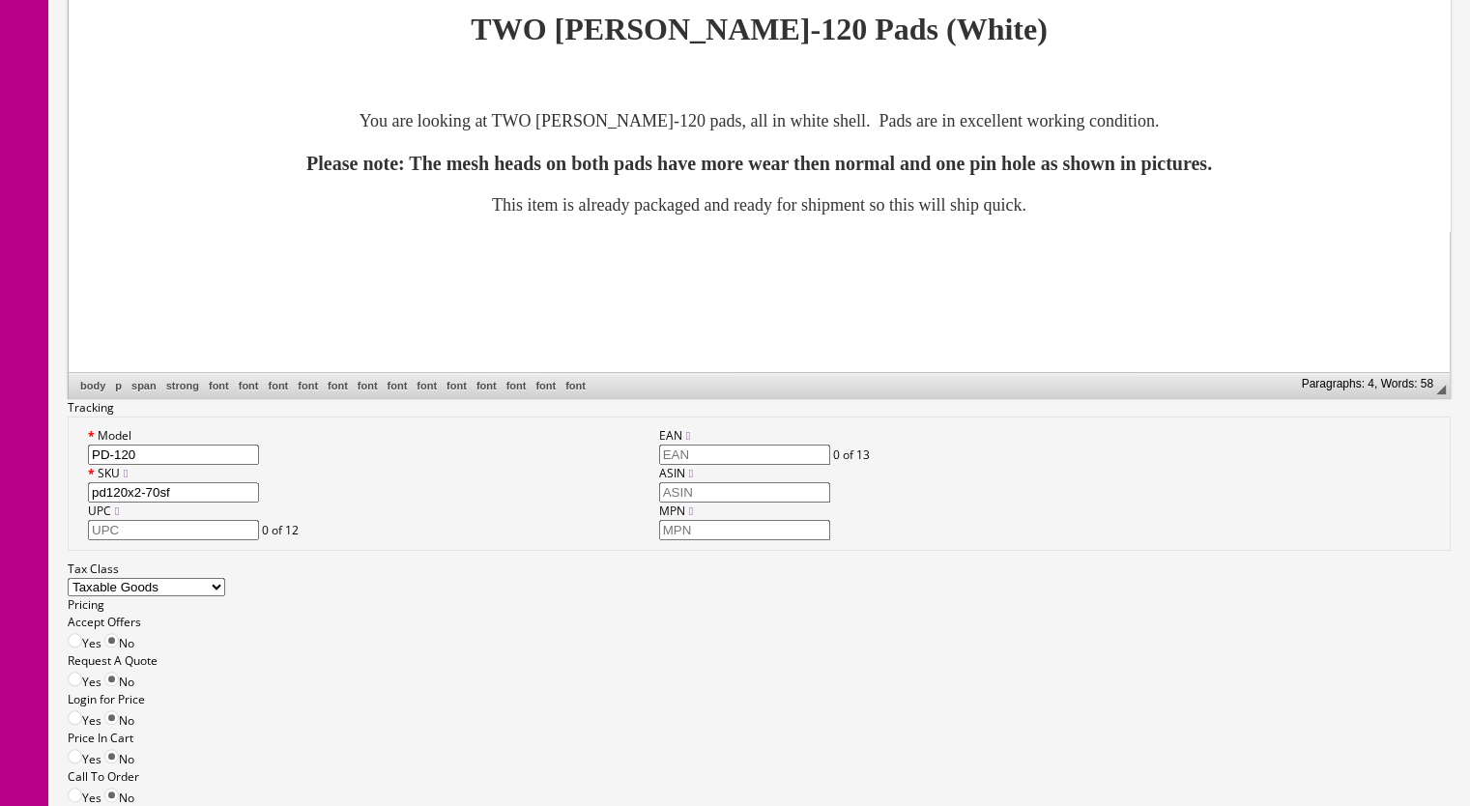
type input "225.99"
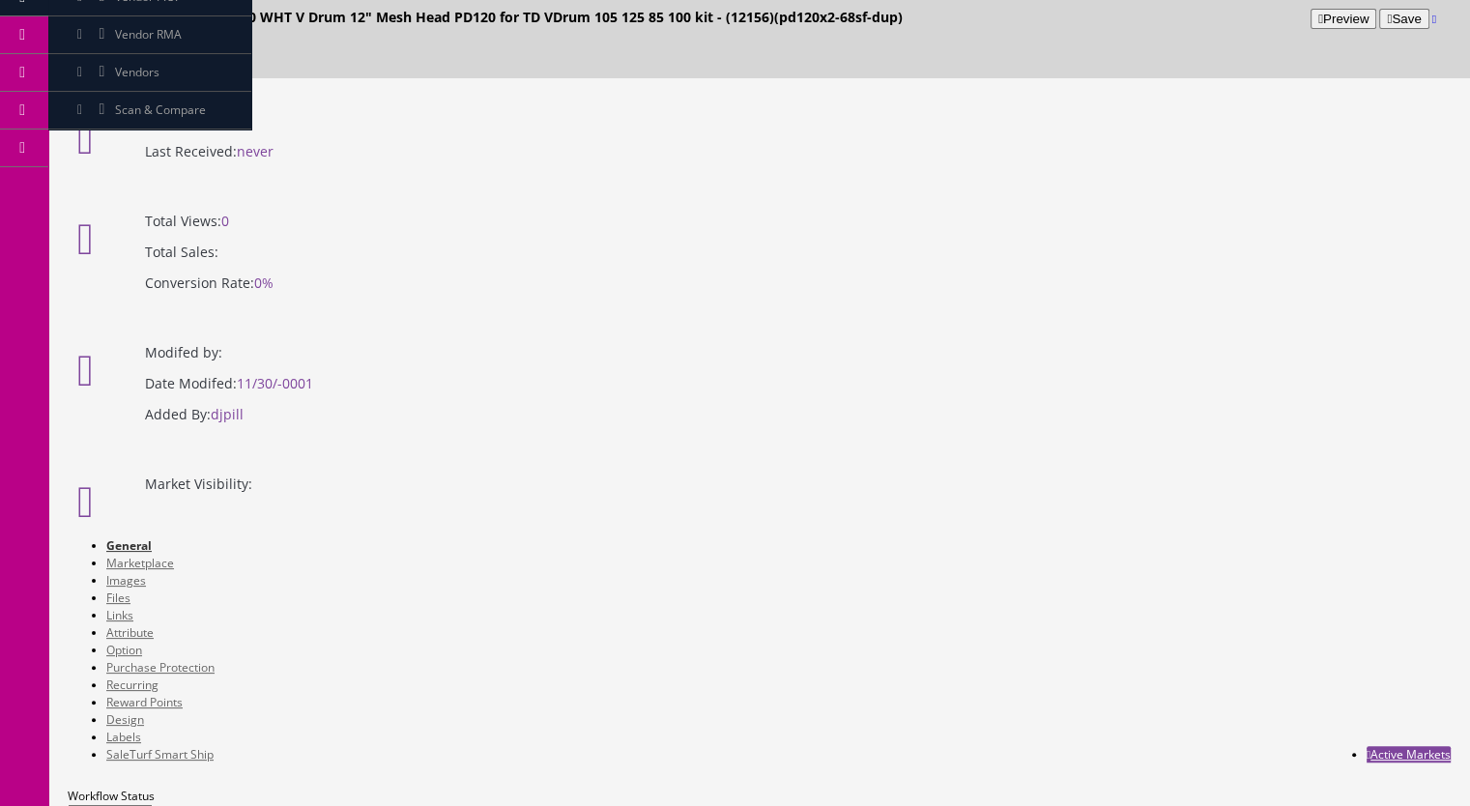
scroll to position [0, 0]
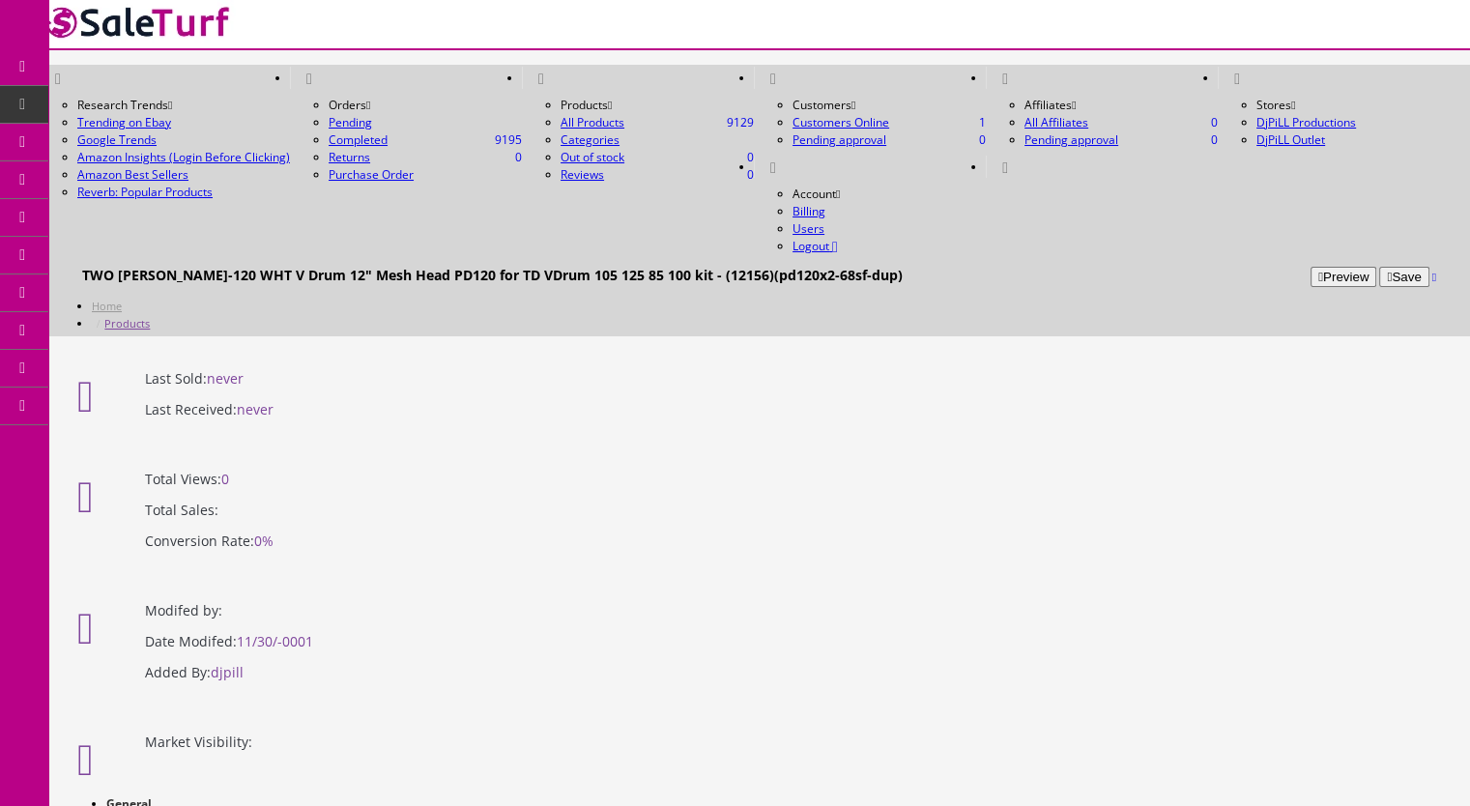
type input "225.99"
checkbox input"] "true"
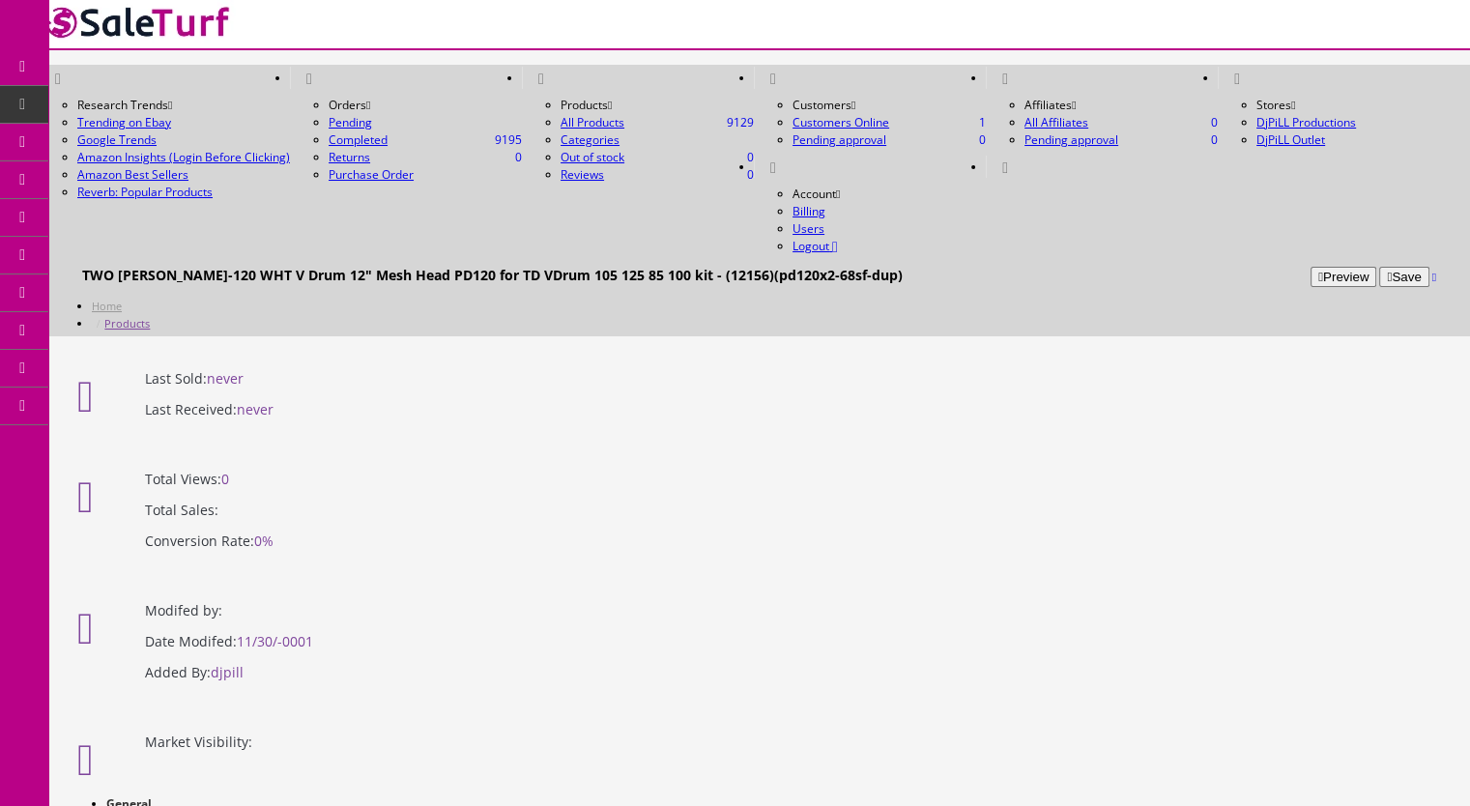
checkbox input"] "true"
click at [1379, 267] on button "Save" at bounding box center [1403, 277] width 49 height 20
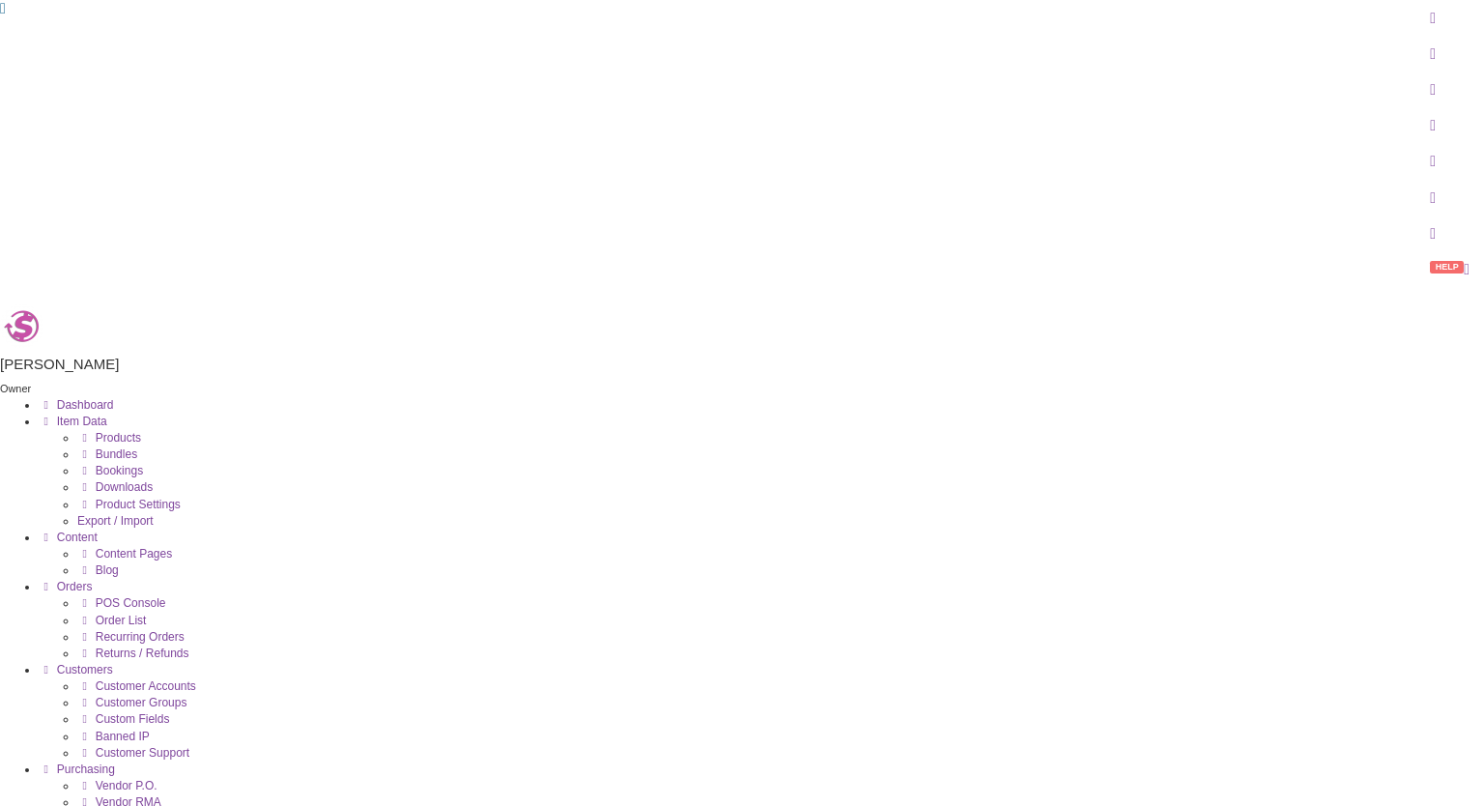
type input "pd100x2-9"
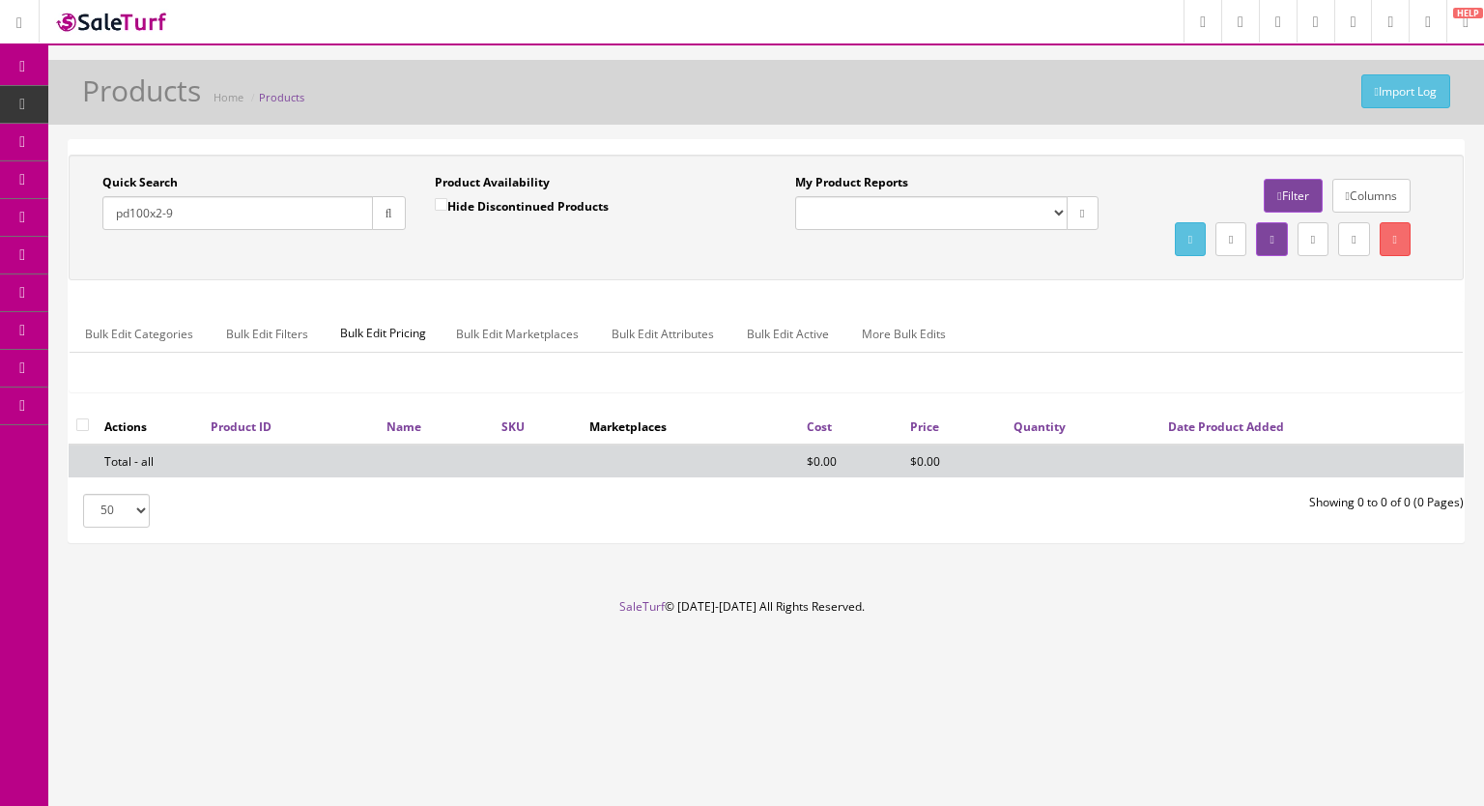
drag, startPoint x: 440, startPoint y: 200, endPoint x: 360, endPoint y: 227, distance: 84.7
click at [439, 200] on input "Hide Discontinued Products" at bounding box center [441, 204] width 13 height 13
checkbox input "false"
click at [379, 217] on button "button" at bounding box center [389, 213] width 34 height 34
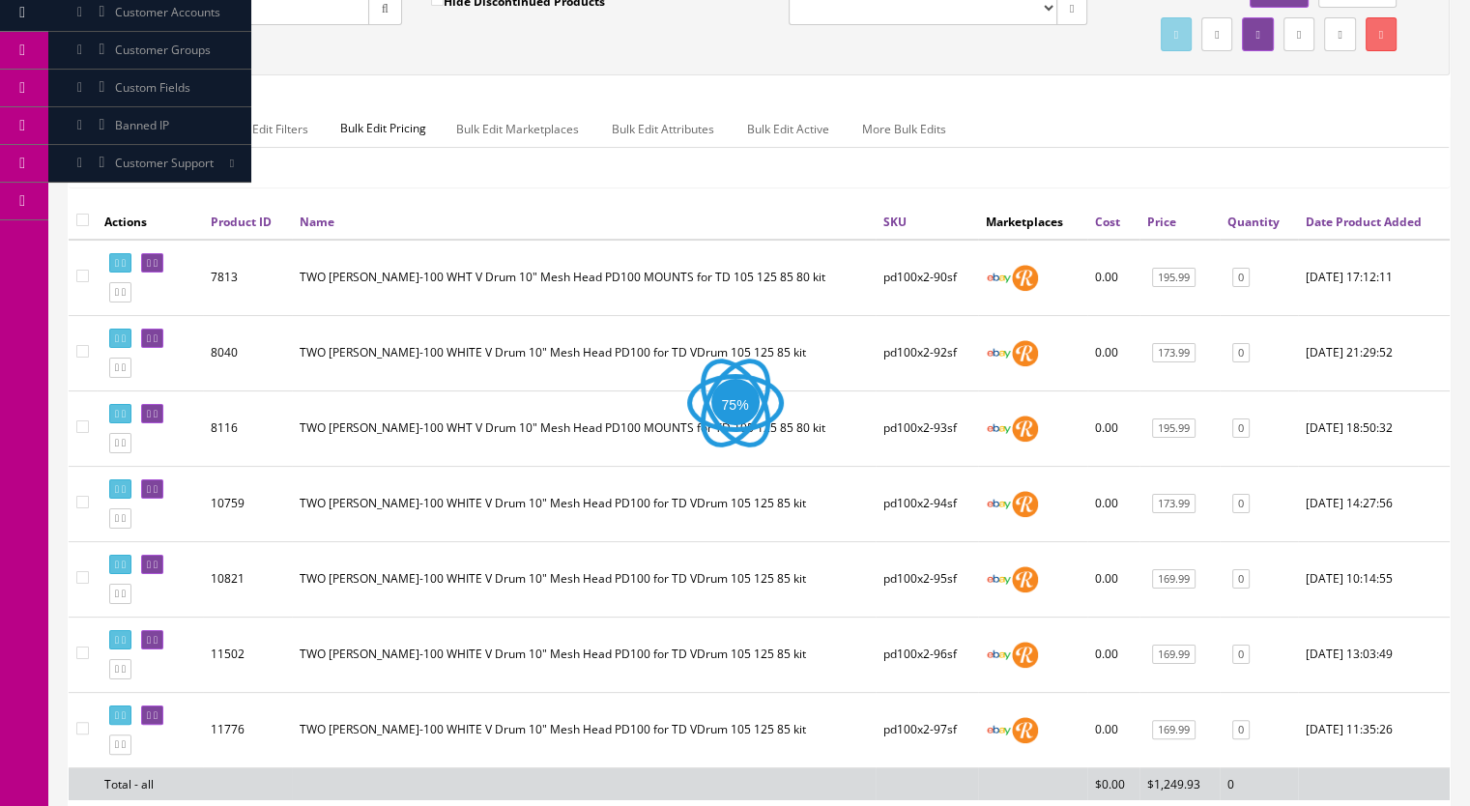
scroll to position [449, 0]
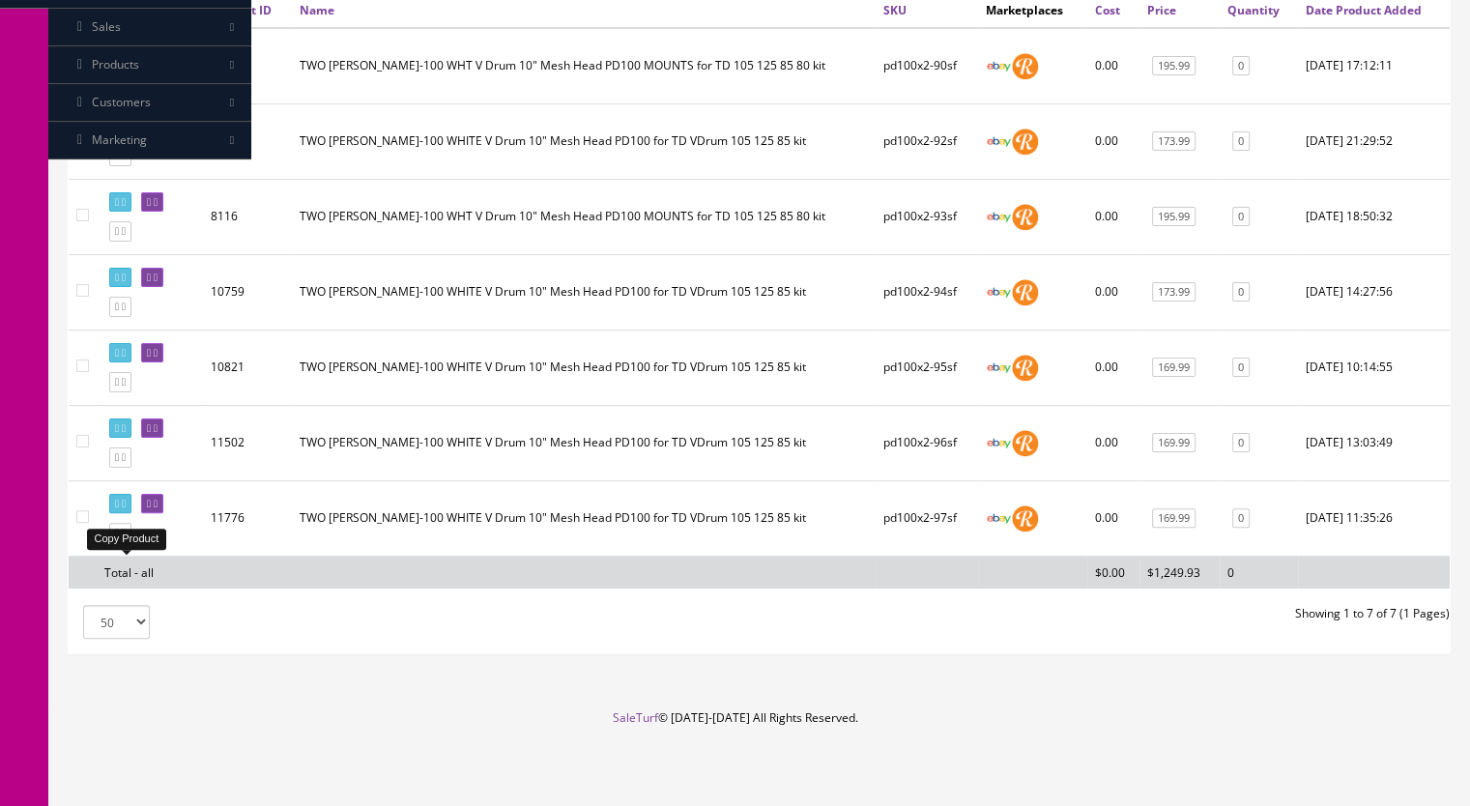
click at [126, 532] on link at bounding box center [120, 533] width 22 height 20
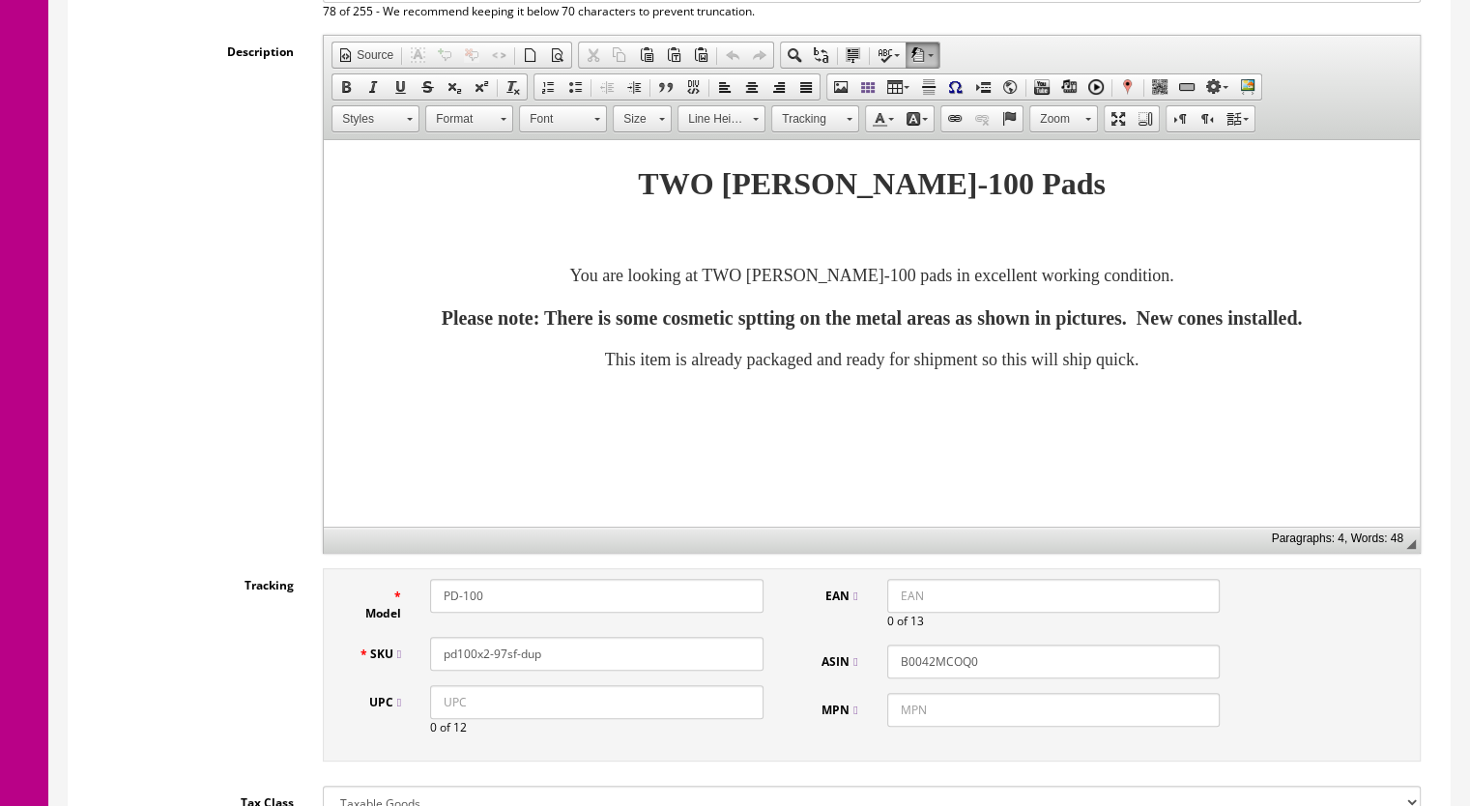
scroll to position [580, 0]
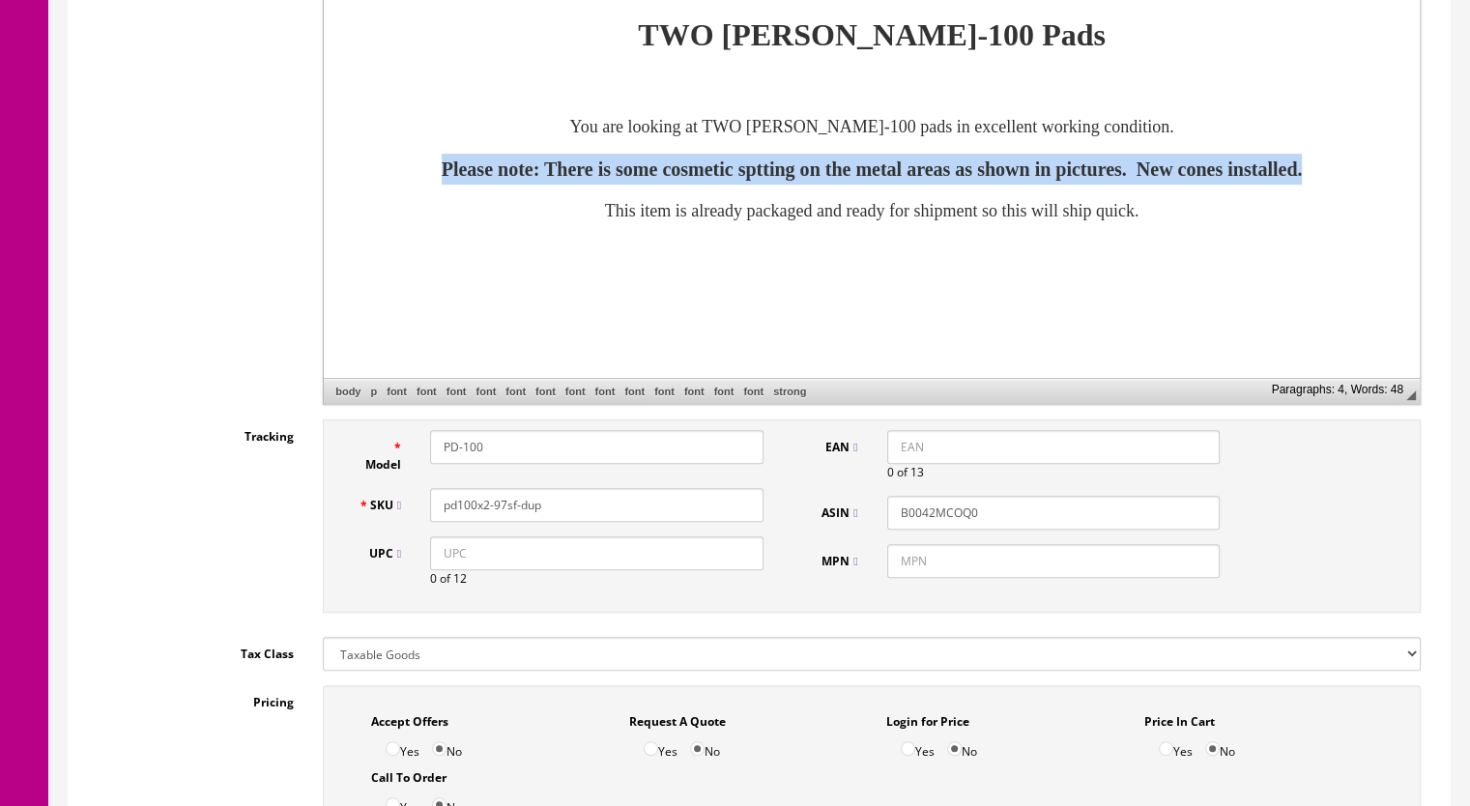
drag, startPoint x: 809, startPoint y: 204, endPoint x: 335, endPoint y: 174, distance: 474.5
click at [335, 174] on html "TWO Roland PD-100 Pads You are looking at TWO Roland PD-100 pads in excellent w…" at bounding box center [872, 118] width 1096 height 253
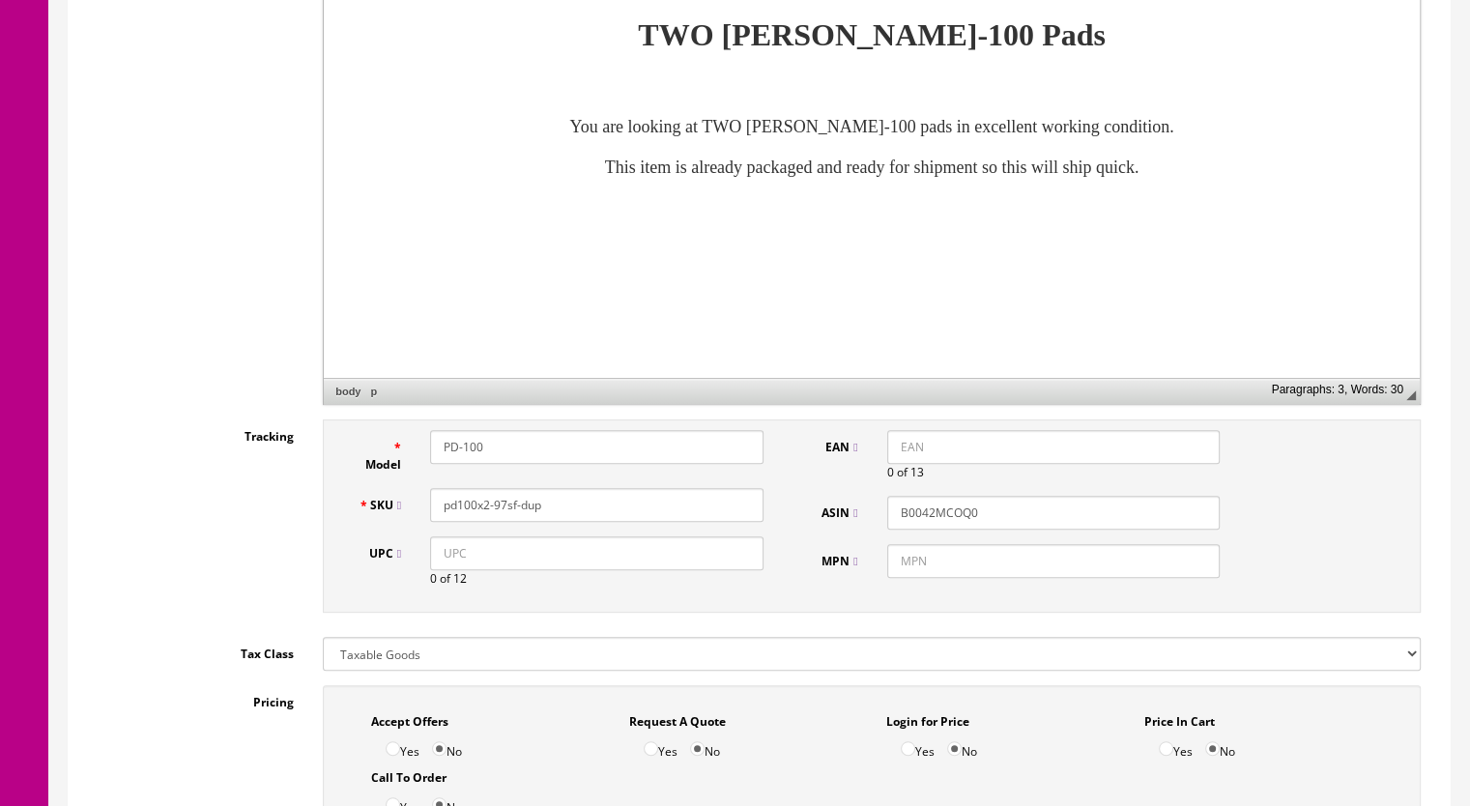
drag, startPoint x: 556, startPoint y: 507, endPoint x: 501, endPoint y: 511, distance: 55.2
click at [501, 511] on input "pd100x2-97sf-dup" at bounding box center [596, 505] width 333 height 34
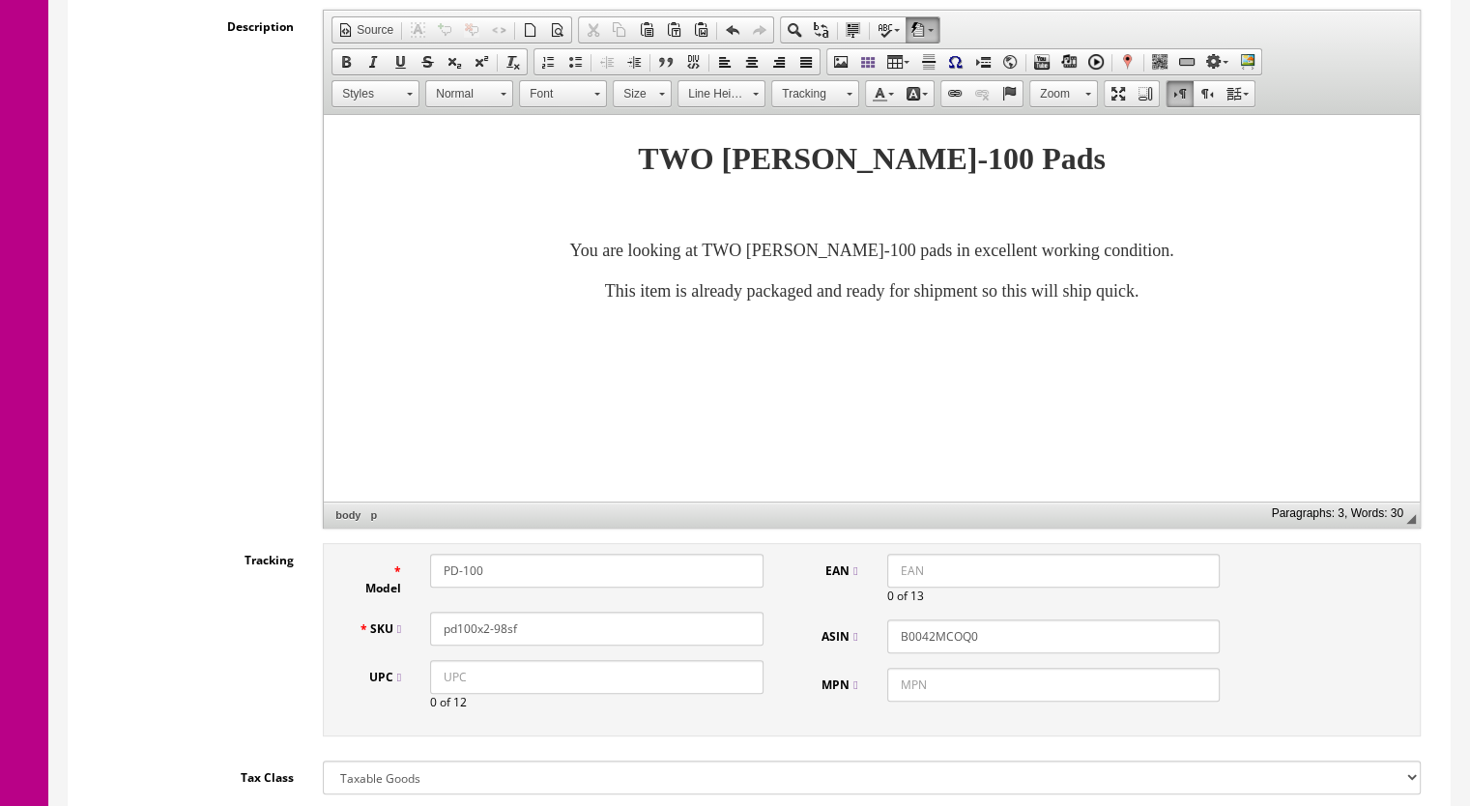
scroll to position [290, 0]
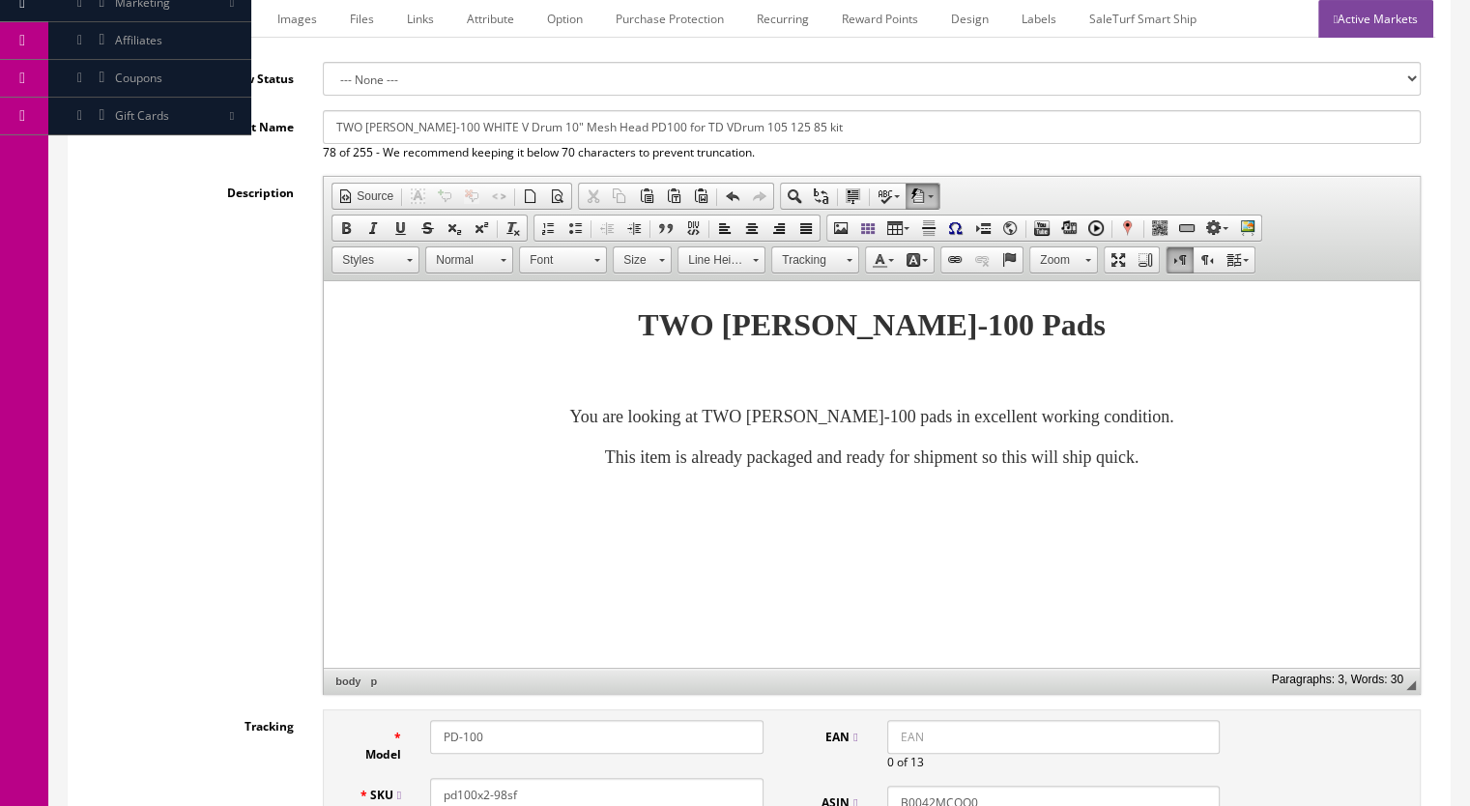
type input "pd100x2-98sf"
click at [193, 20] on link "Marketplace" at bounding box center [210, 19] width 99 height 38
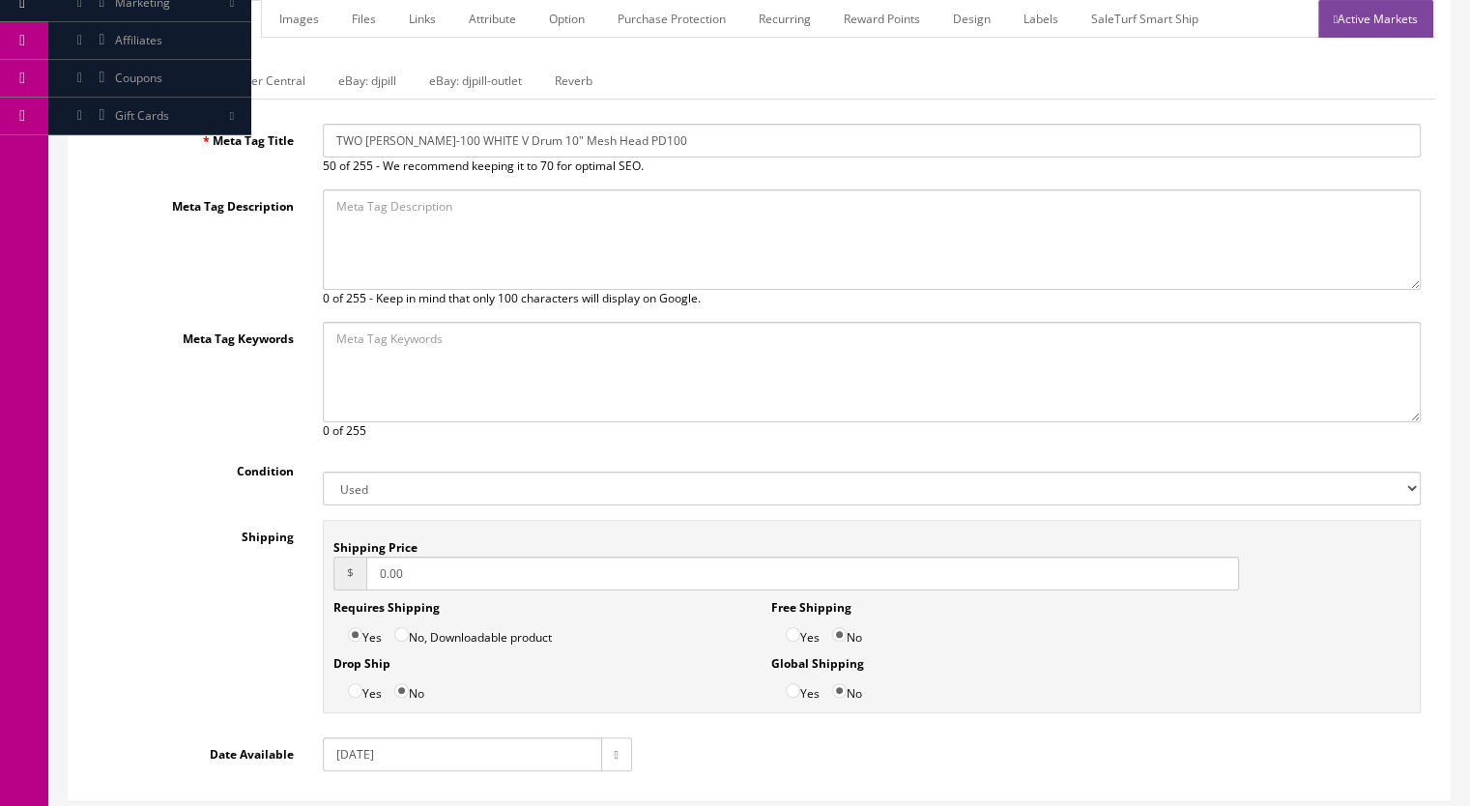
click at [577, 76] on link "Reverb" at bounding box center [573, 81] width 69 height 38
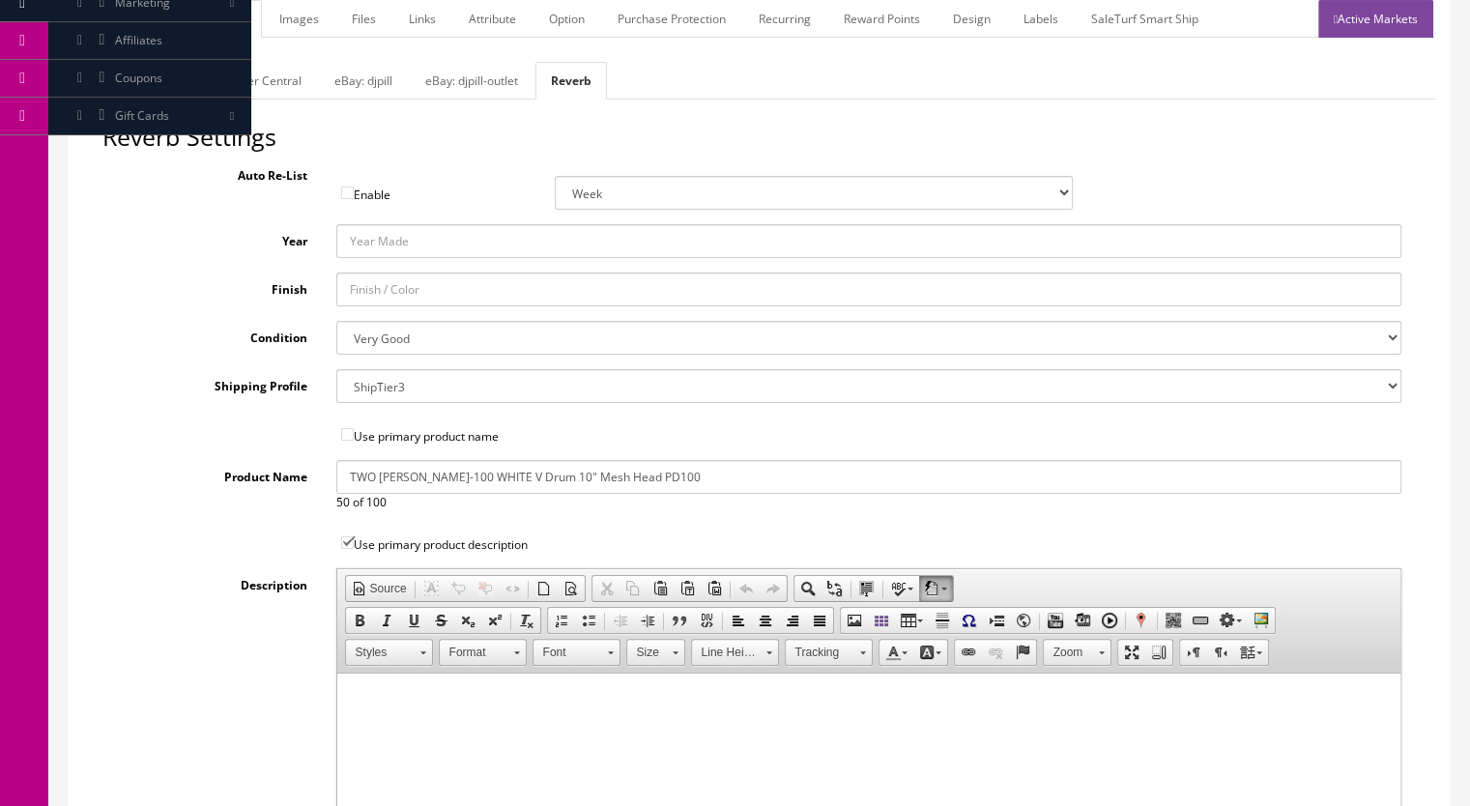
click at [293, 19] on link "Images" at bounding box center [299, 19] width 71 height 38
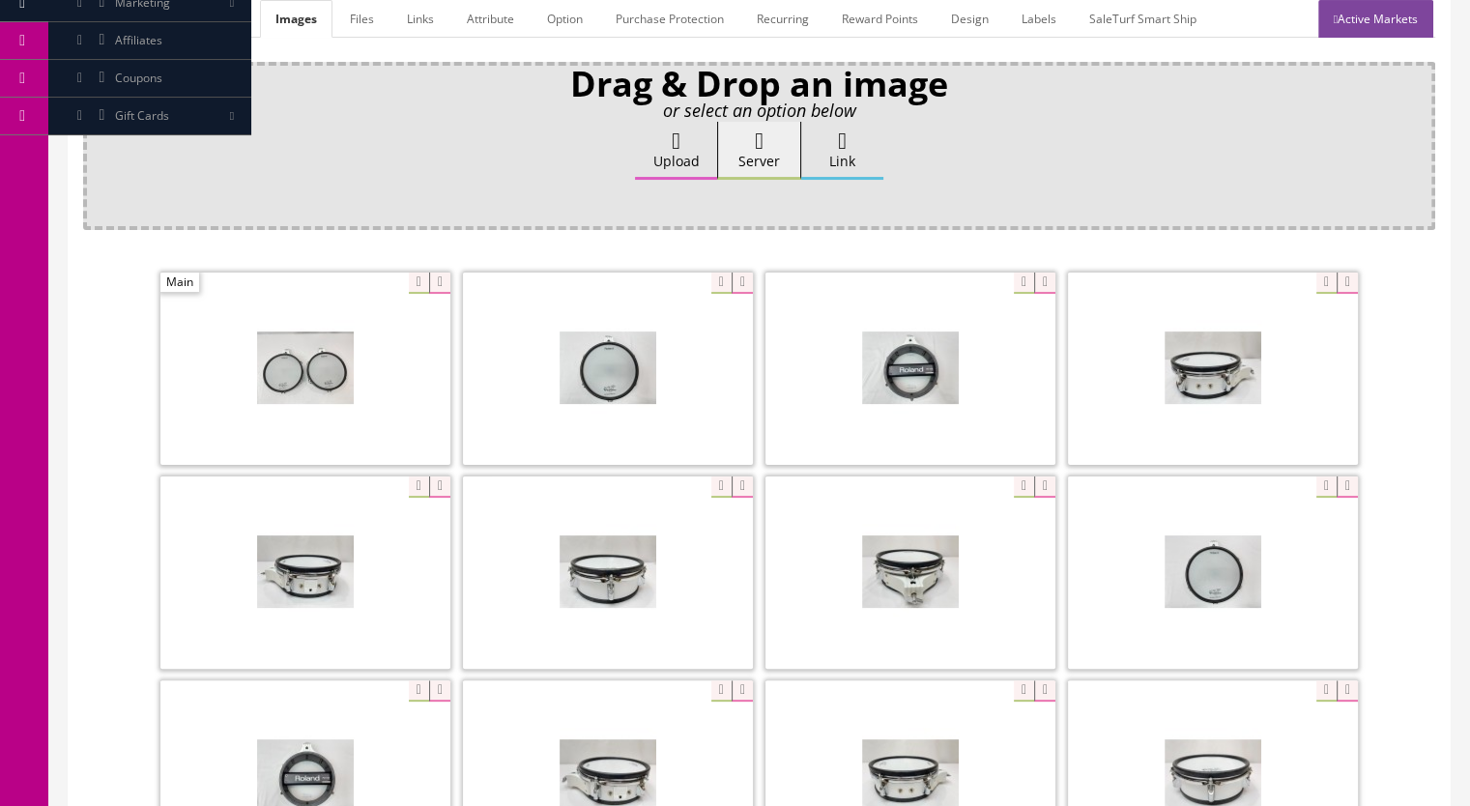
click at [437, 285] on icon at bounding box center [439, 283] width 21 height 21
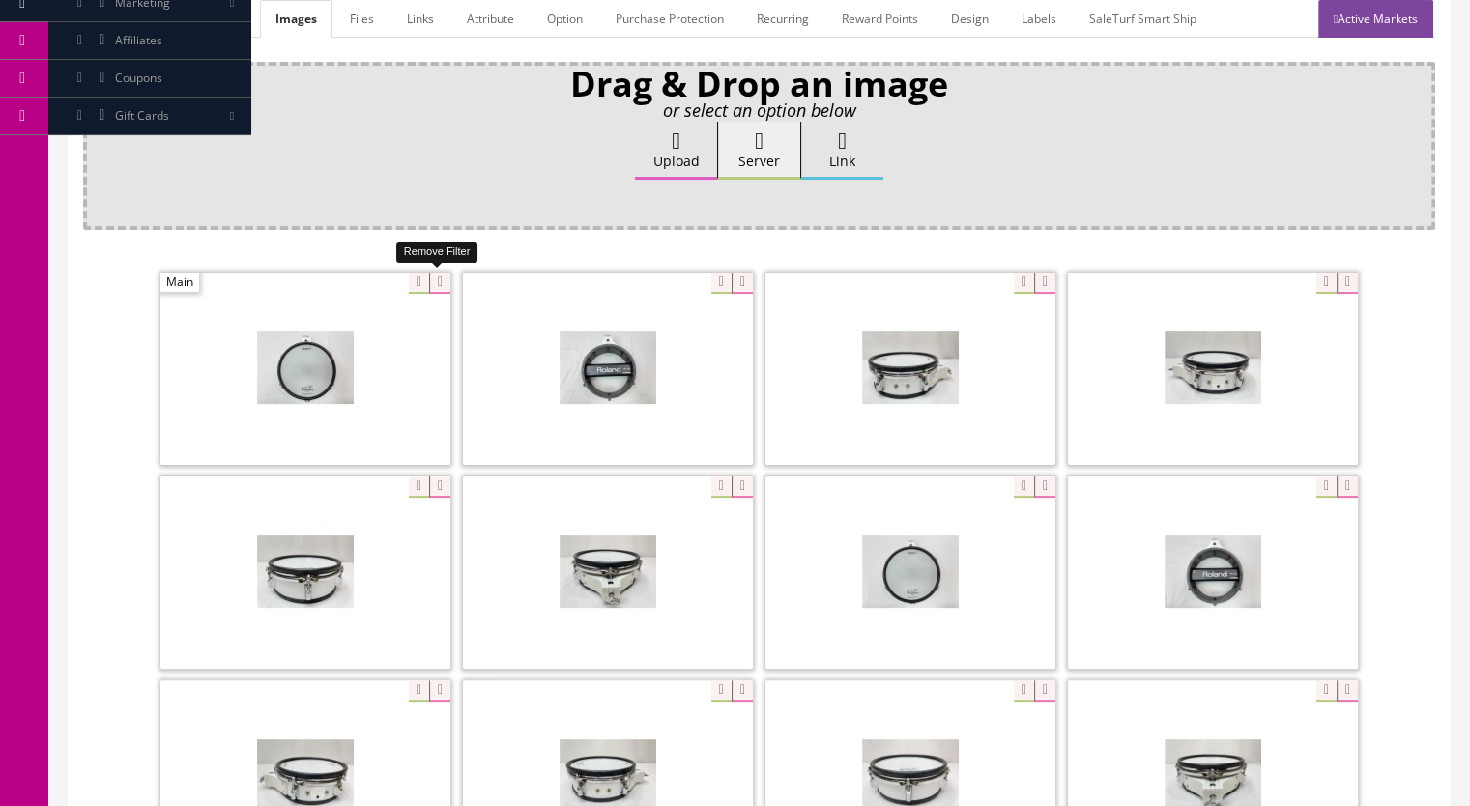
click at [439, 285] on icon at bounding box center [439, 283] width 21 height 21
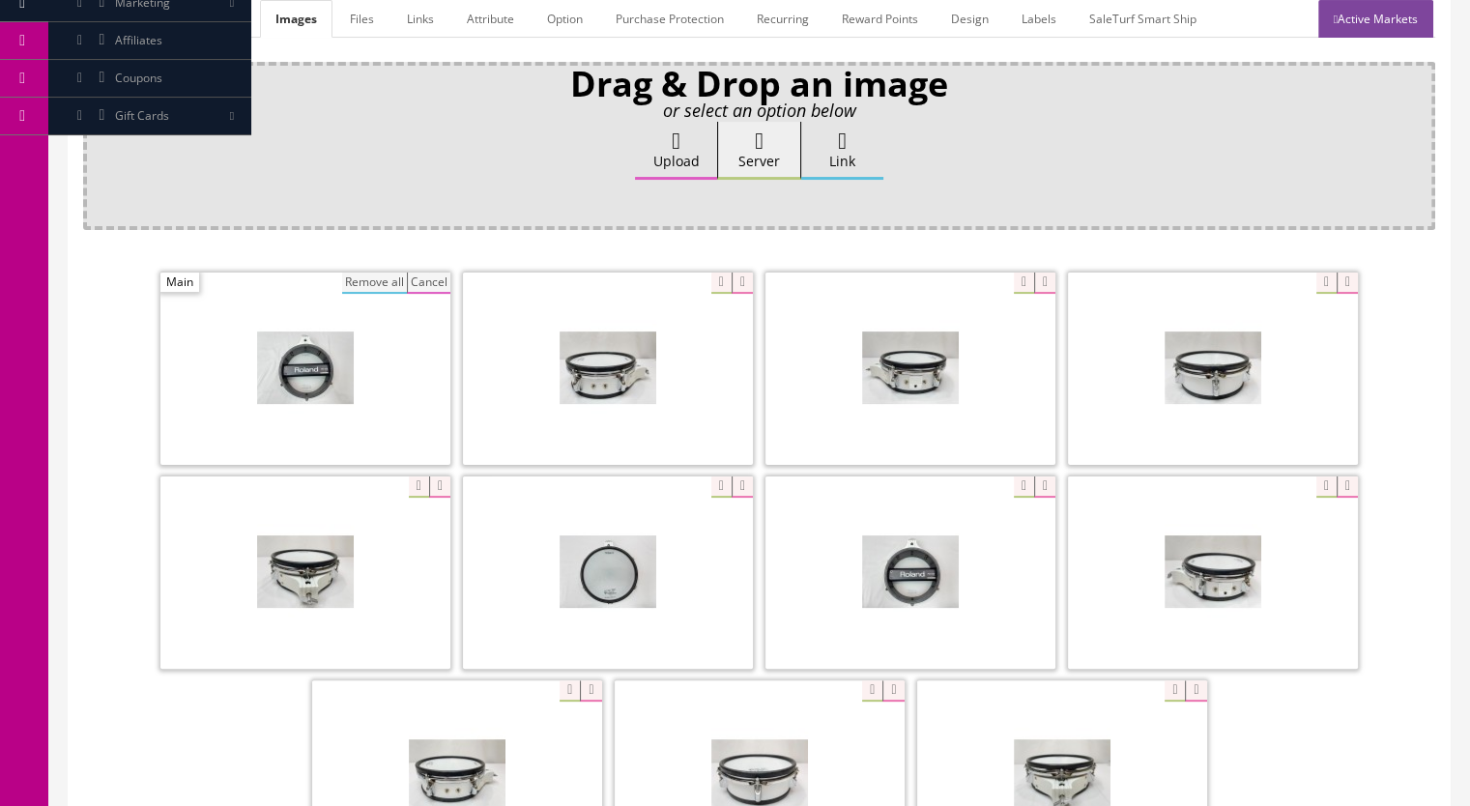
click at [376, 279] on button "Remove all" at bounding box center [374, 283] width 65 height 21
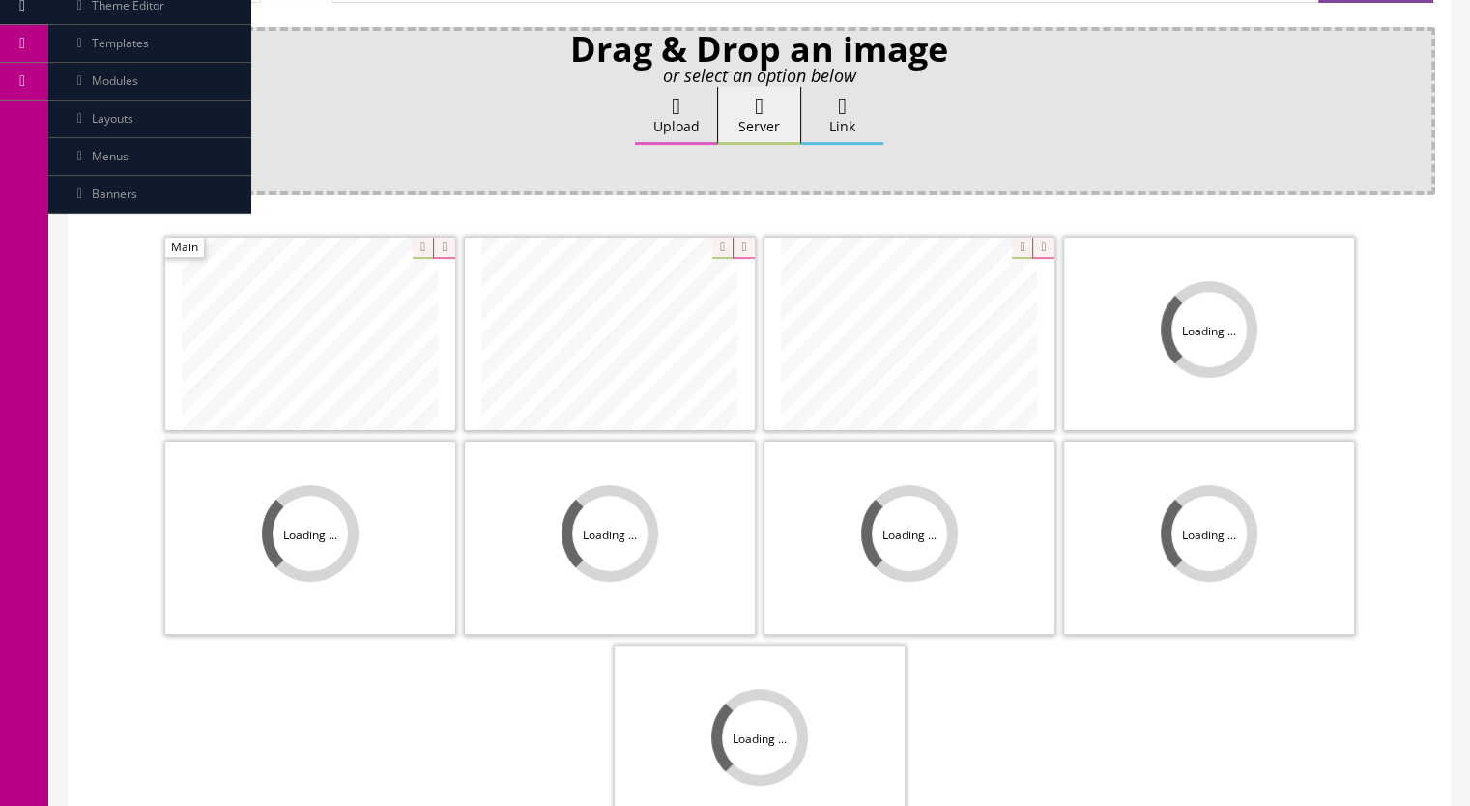
scroll to position [387, 0]
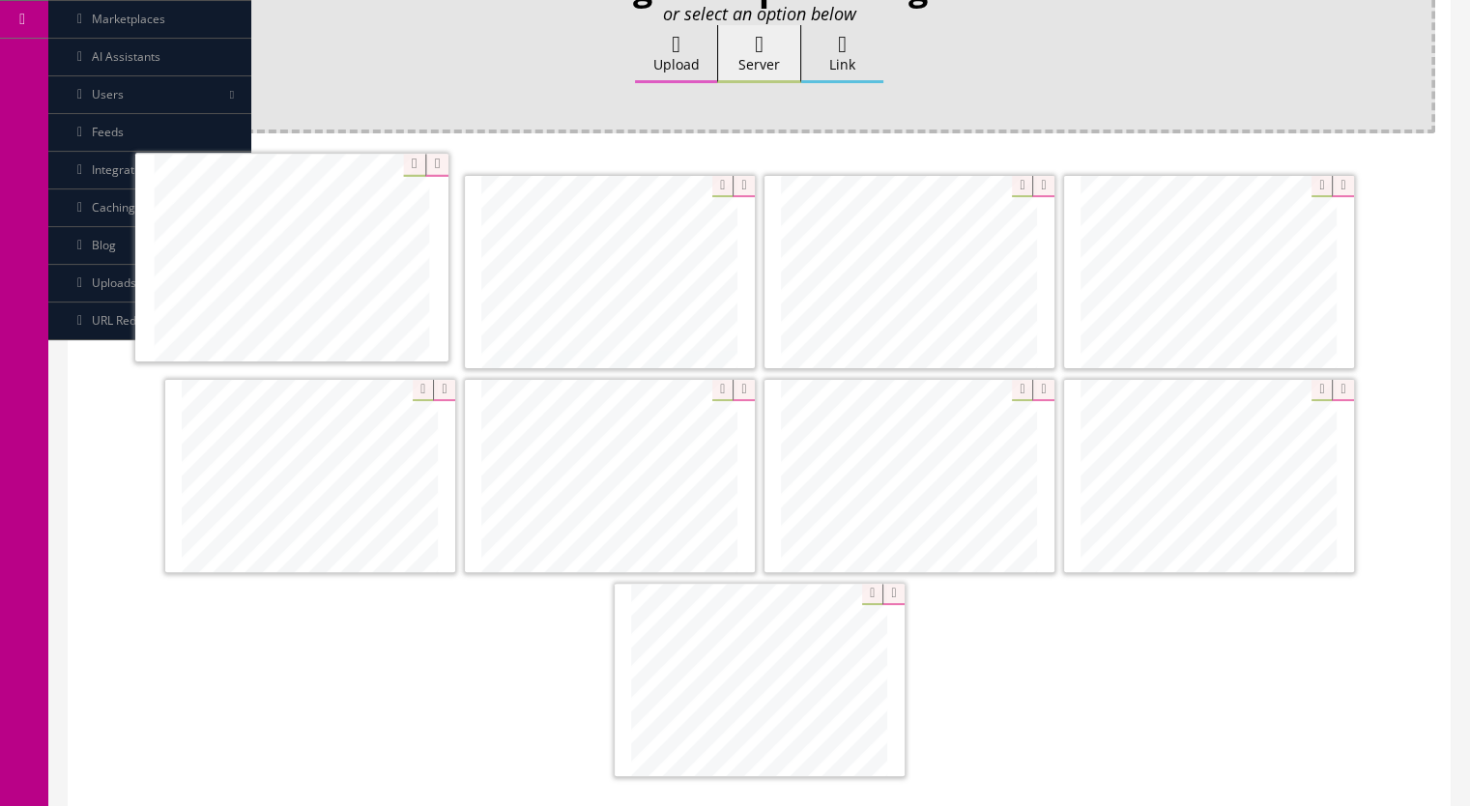
drag, startPoint x: 342, startPoint y: 505, endPoint x: 362, endPoint y: 303, distance: 203.0
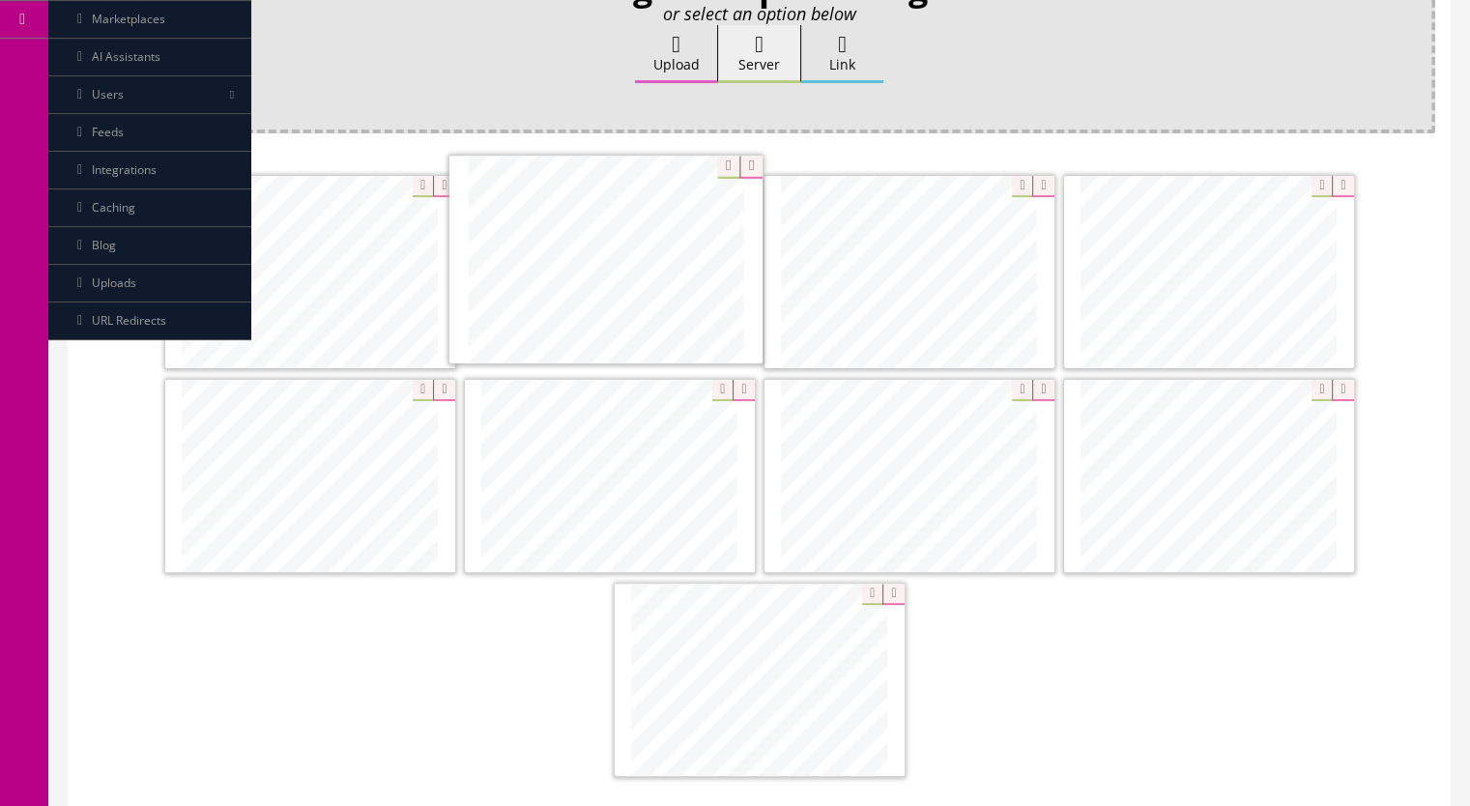
drag, startPoint x: 812, startPoint y: 675, endPoint x: 658, endPoint y: 257, distance: 444.9
drag, startPoint x: 897, startPoint y: 446, endPoint x: 963, endPoint y: 259, distance: 197.8
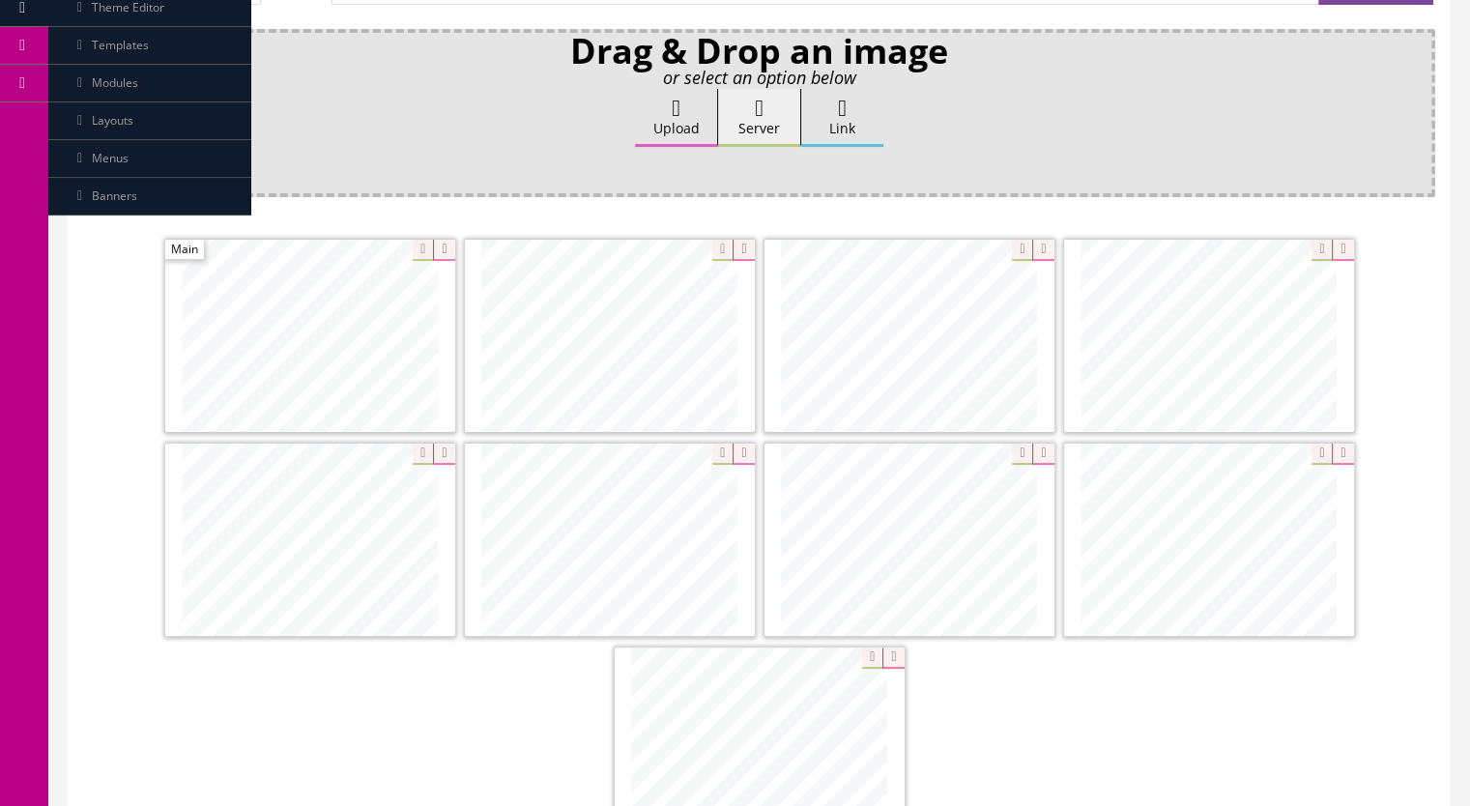
scroll to position [290, 0]
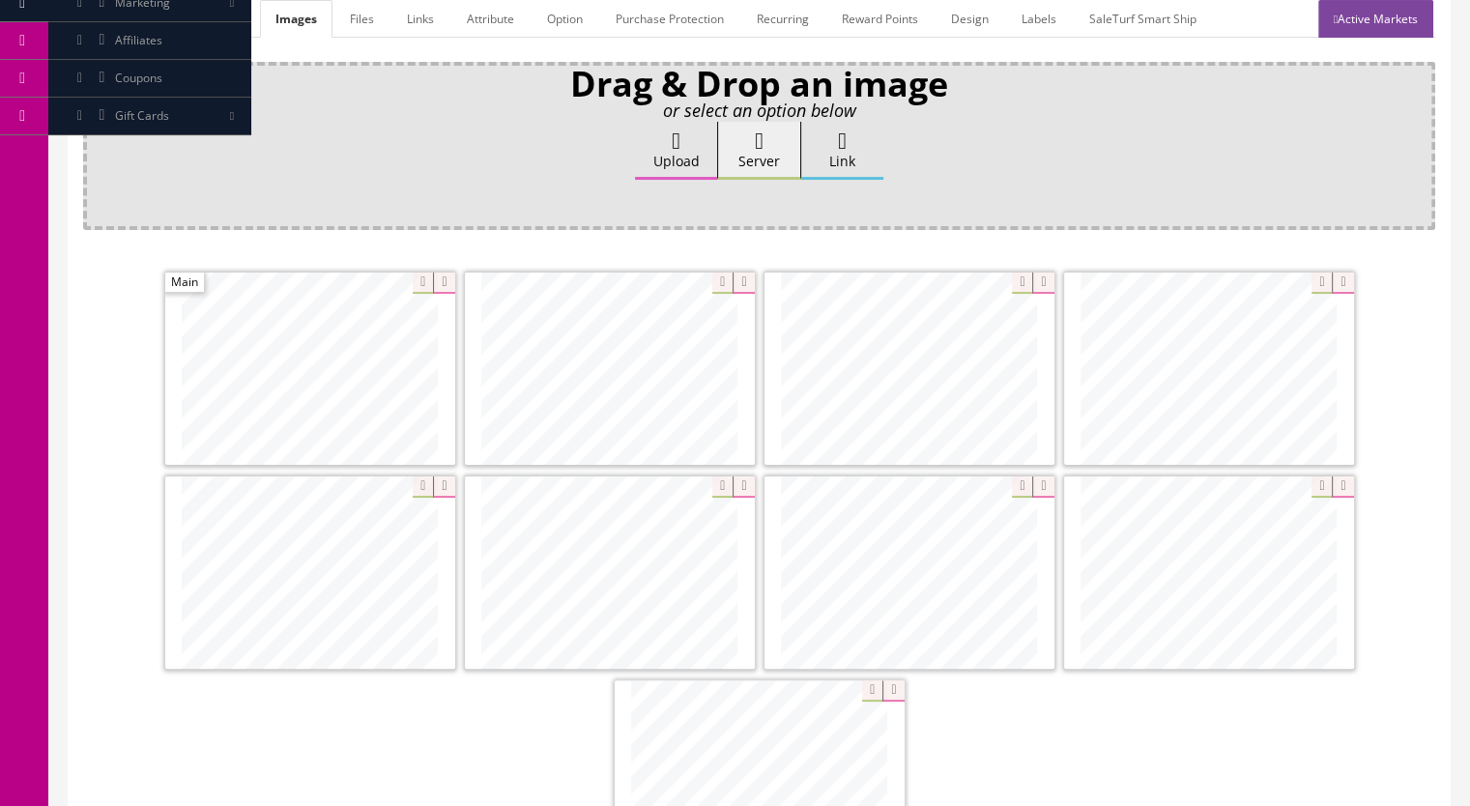
click at [1344, 22] on link "Active Markets" at bounding box center [1375, 19] width 115 height 38
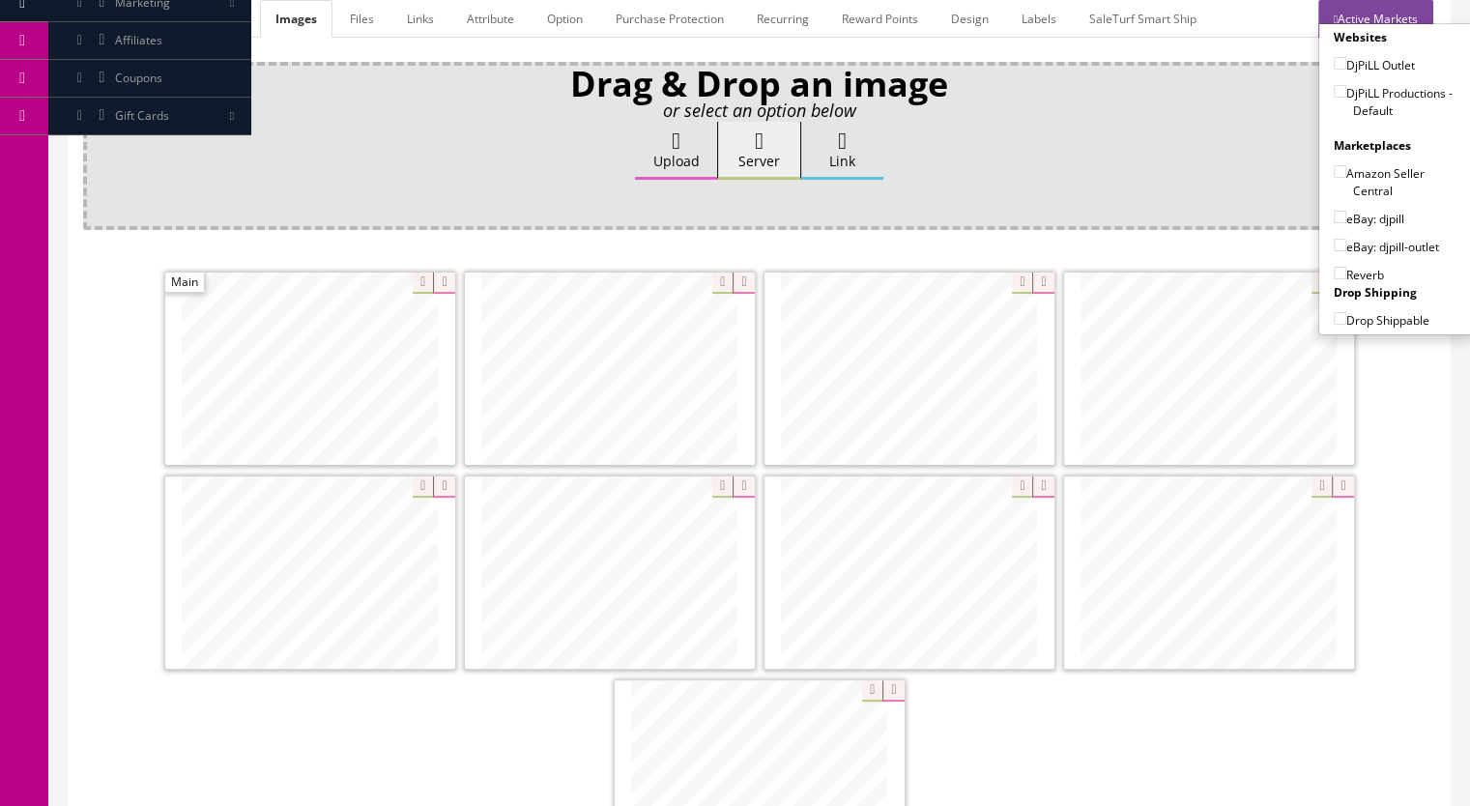
click at [1334, 89] on input"] "DjPiLL Productions - Default" at bounding box center [1340, 91] width 13 height 13
checkbox input"] "true"
click at [1334, 211] on input"] "eBay: djpill" at bounding box center [1340, 217] width 13 height 13
checkbox input"] "true"
click at [1334, 274] on input"] "Reverb" at bounding box center [1340, 273] width 13 height 13
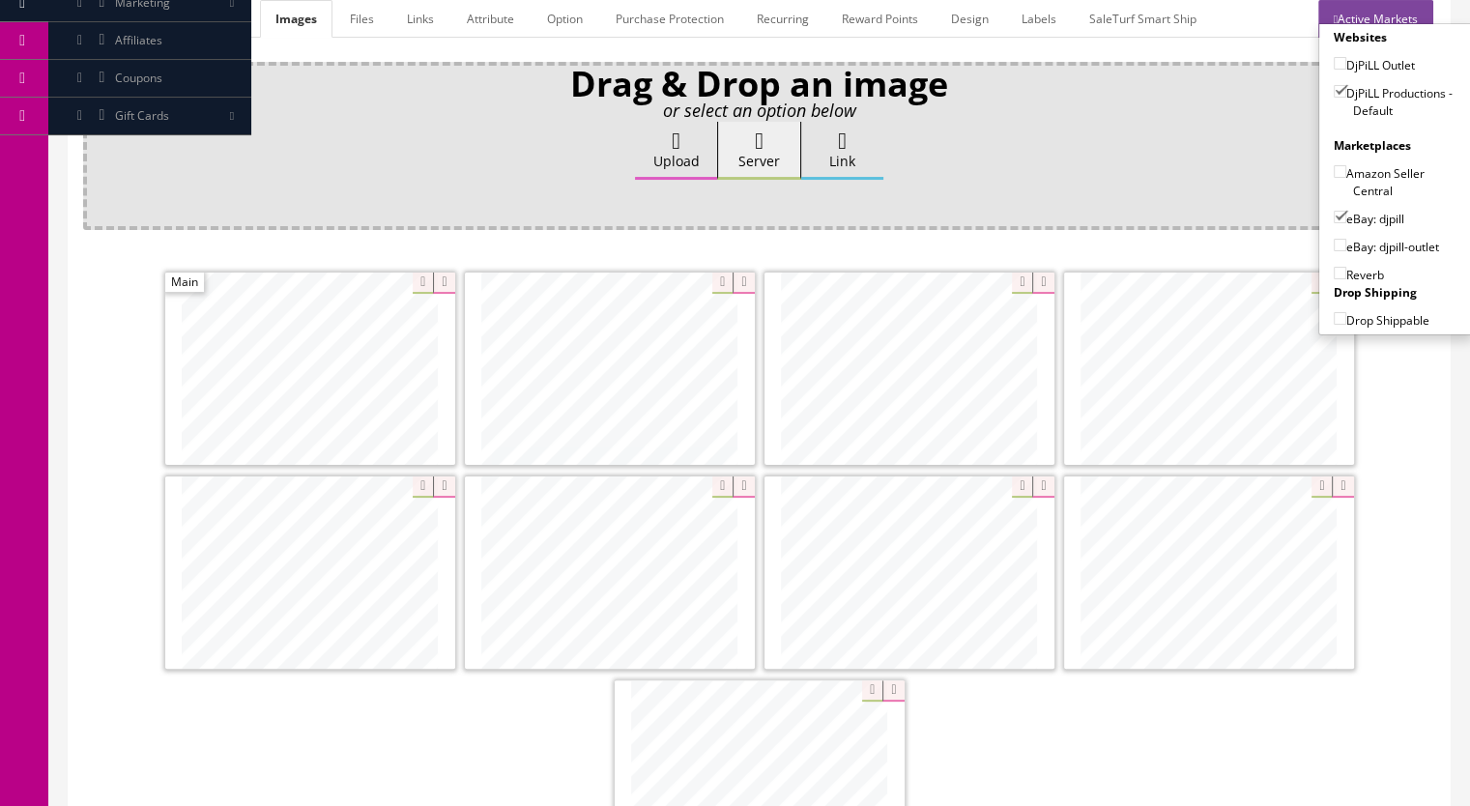
checkbox input"] "true"
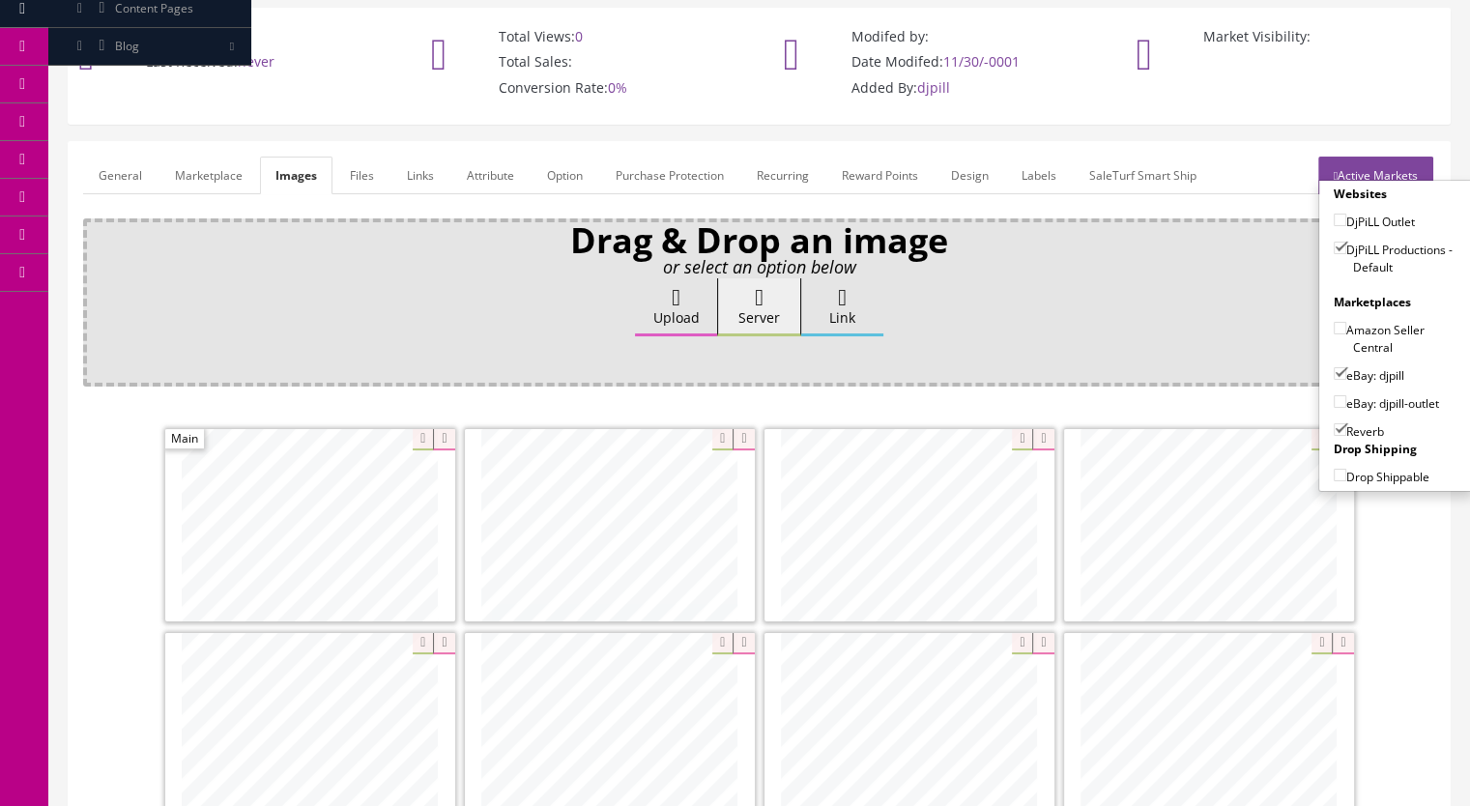
scroll to position [0, 0]
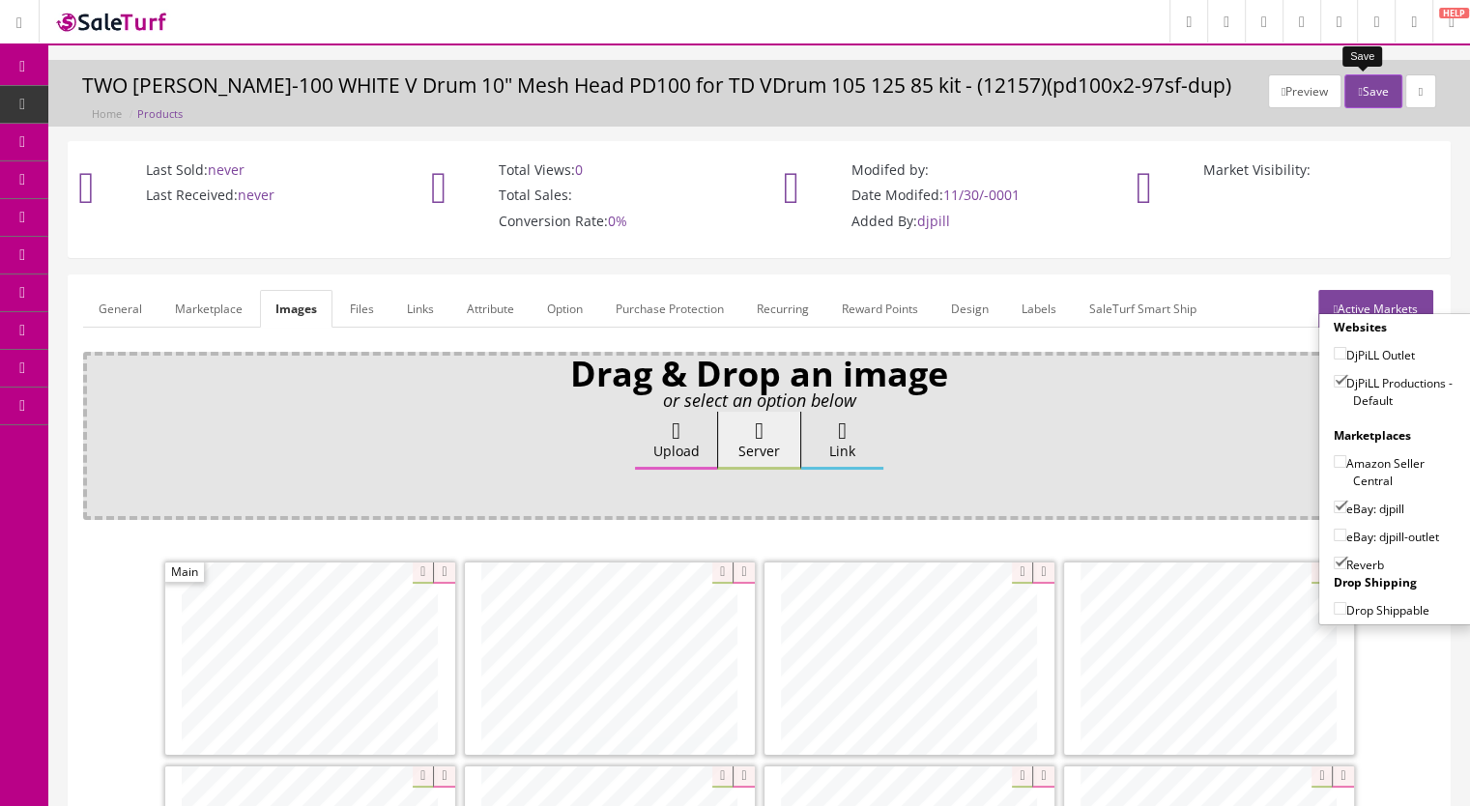
click at [1365, 89] on button "Save" at bounding box center [1372, 91] width 57 height 34
